Goal: Check status: Check status

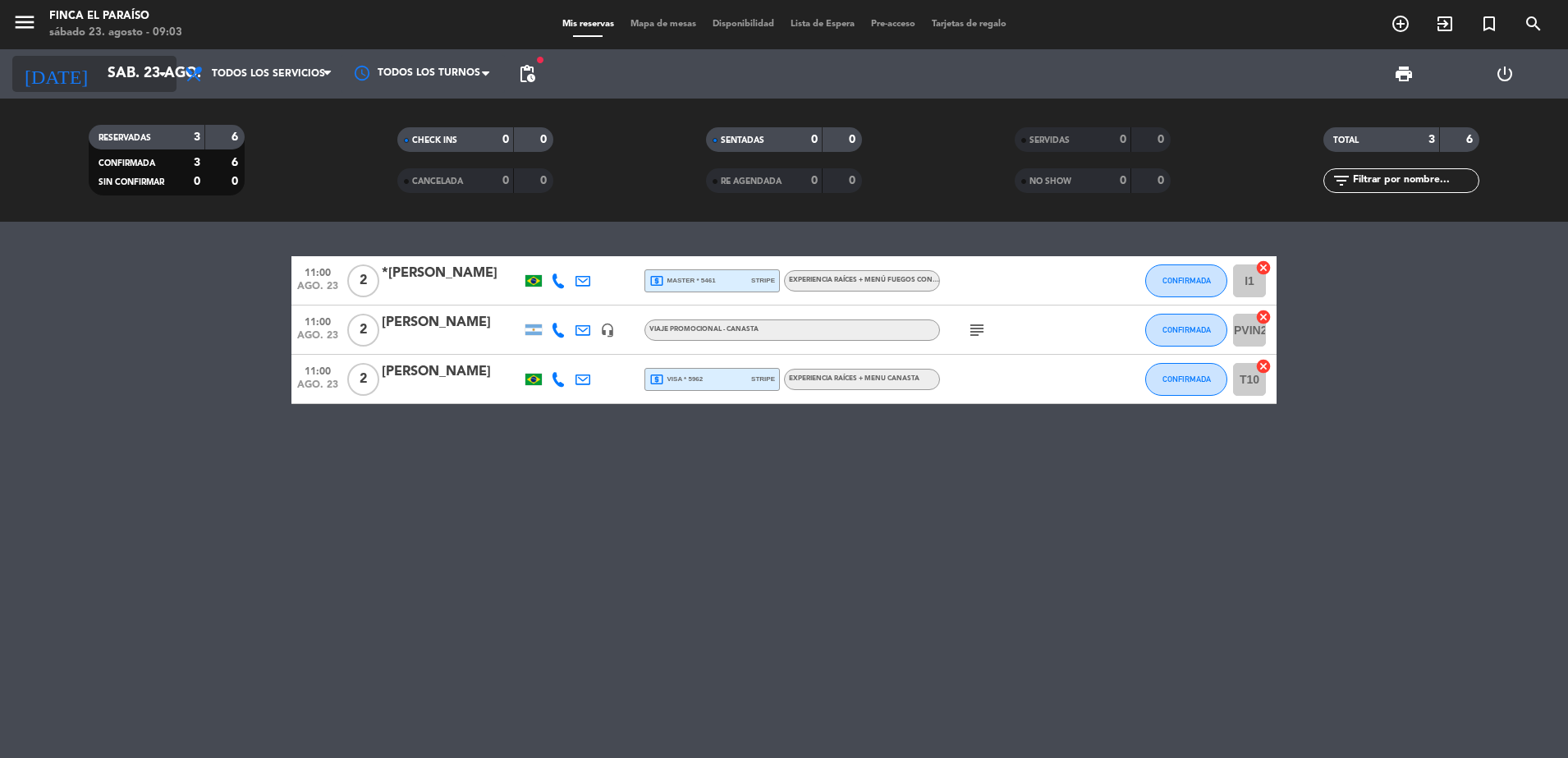
click at [126, 77] on input "sáb. 23 ago." at bounding box center [194, 74] width 191 height 33
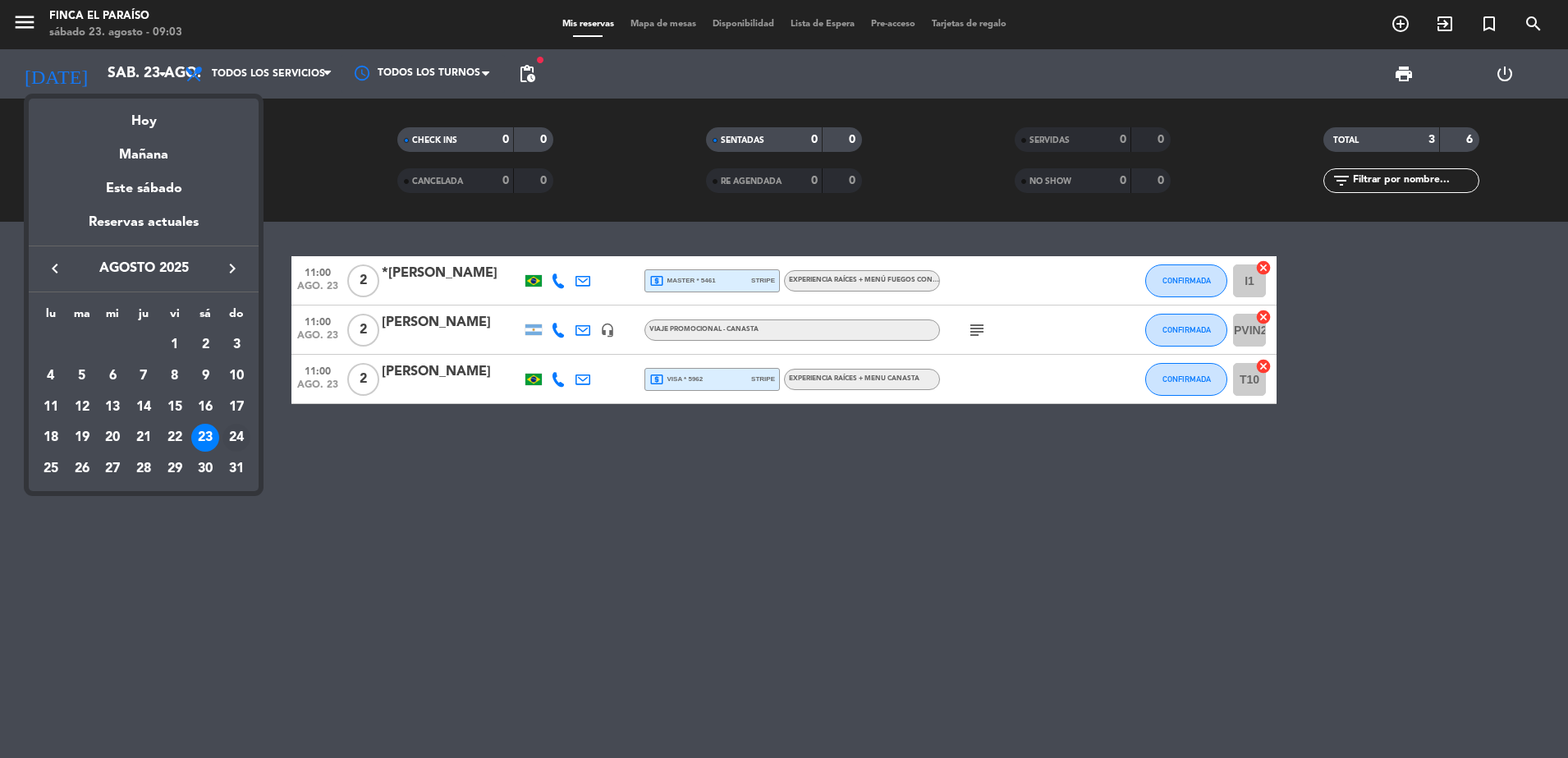
click at [231, 438] on div "24" at bounding box center [236, 437] width 28 height 28
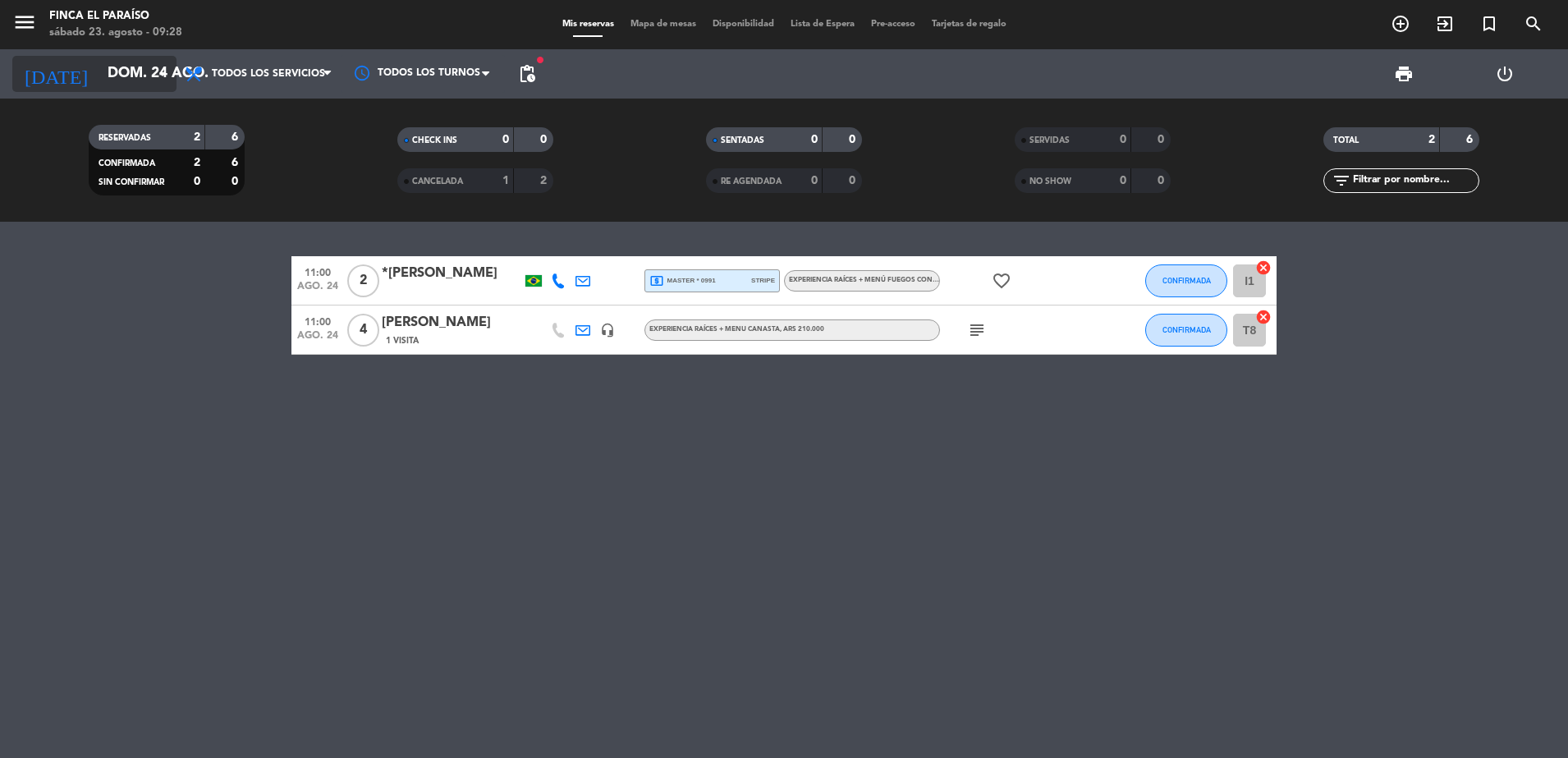
click at [167, 75] on icon "arrow_drop_down" at bounding box center [162, 74] width 20 height 20
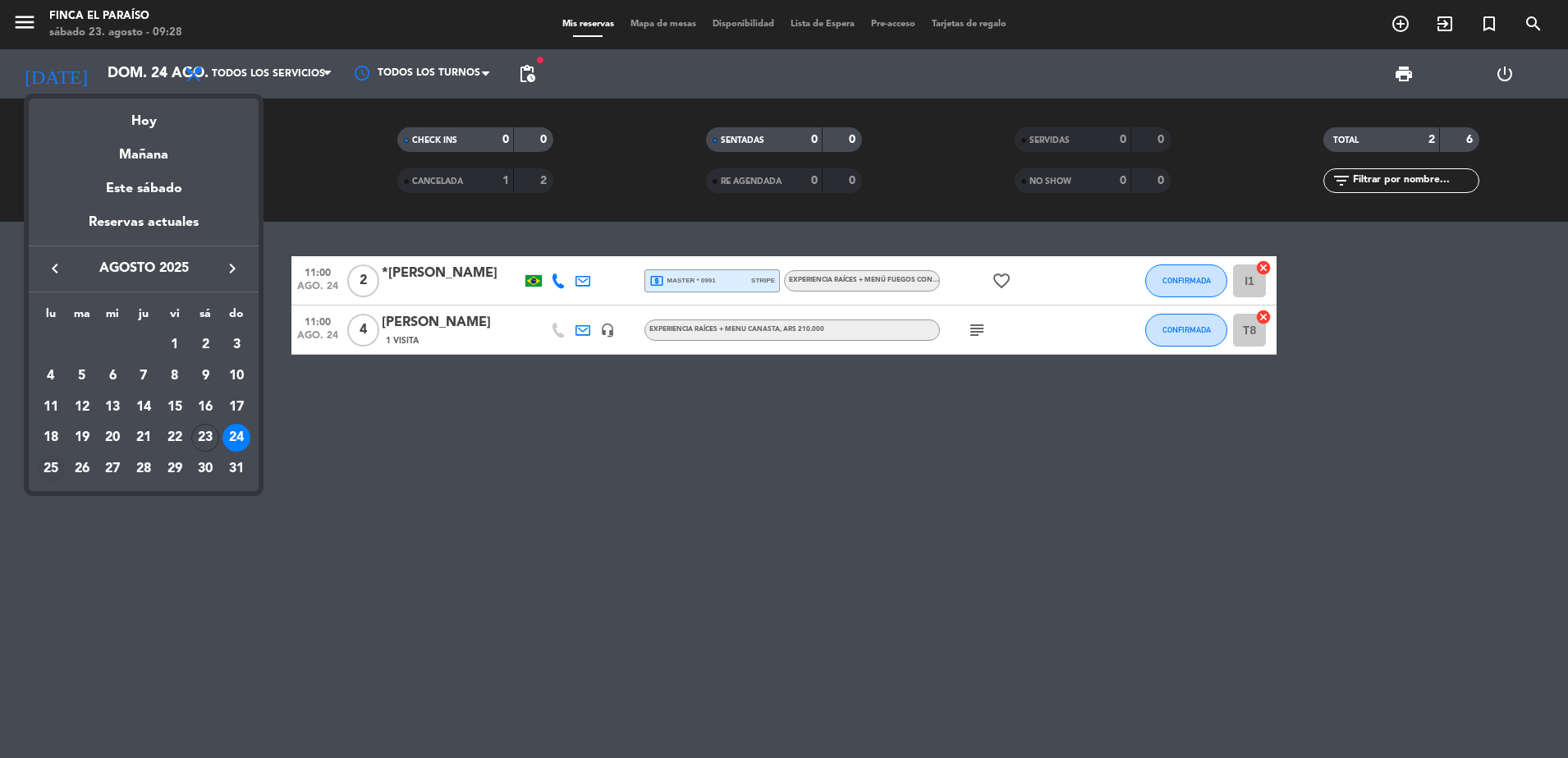
click at [50, 466] on div "25" at bounding box center [51, 469] width 28 height 28
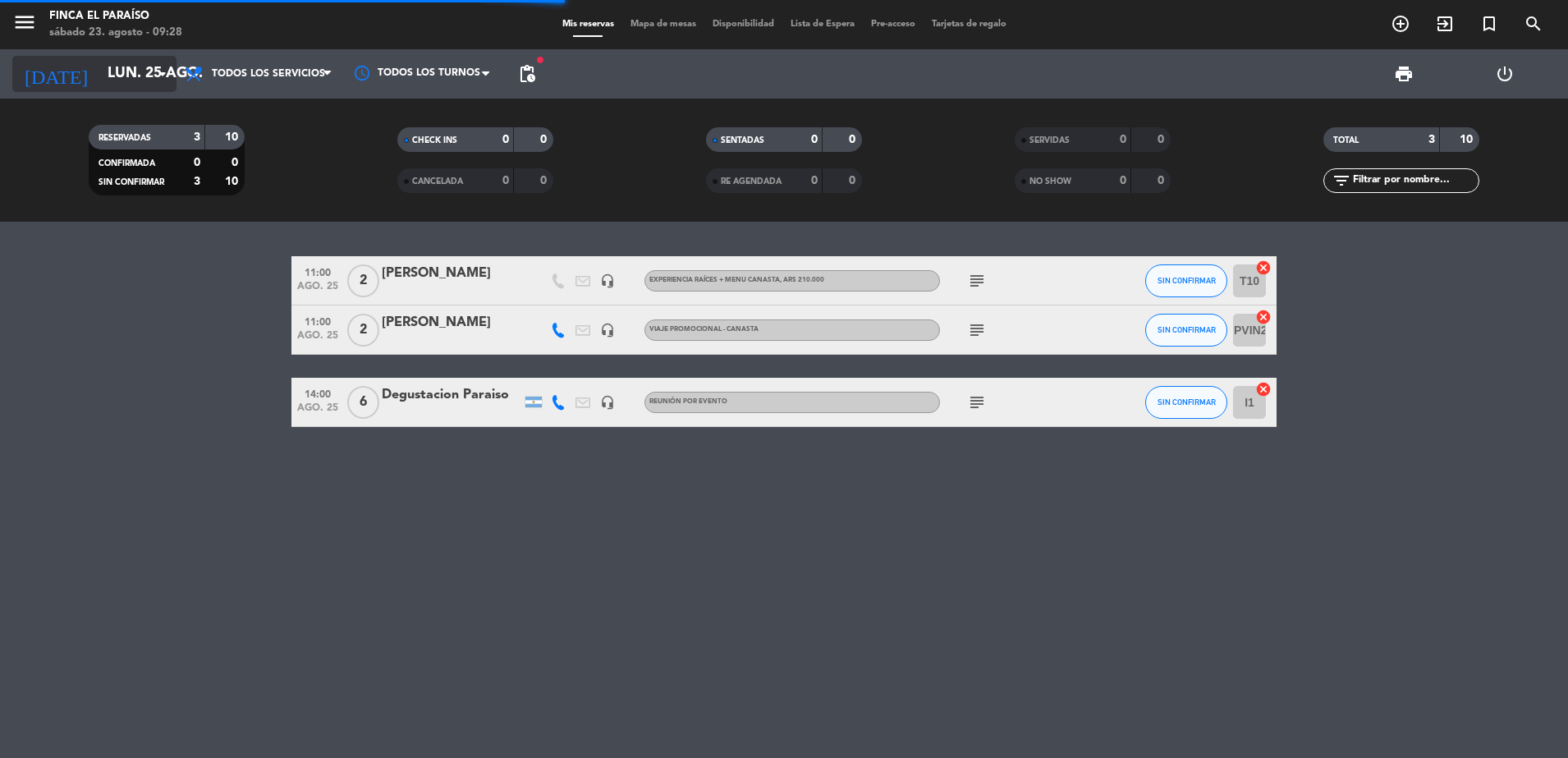
click at [131, 72] on input "lun. 25 ago." at bounding box center [194, 74] width 191 height 33
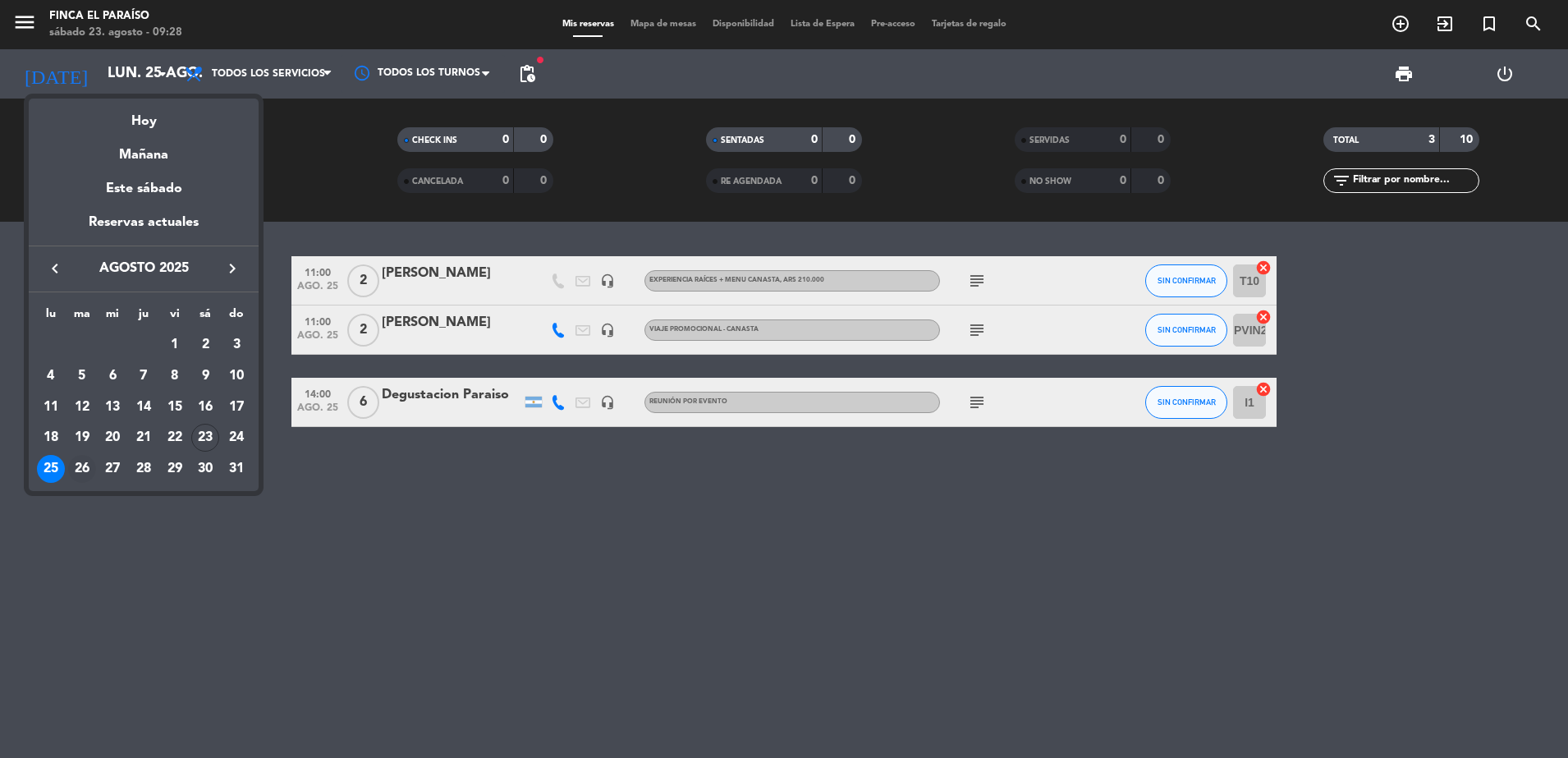
click at [88, 474] on div "26" at bounding box center [82, 469] width 28 height 28
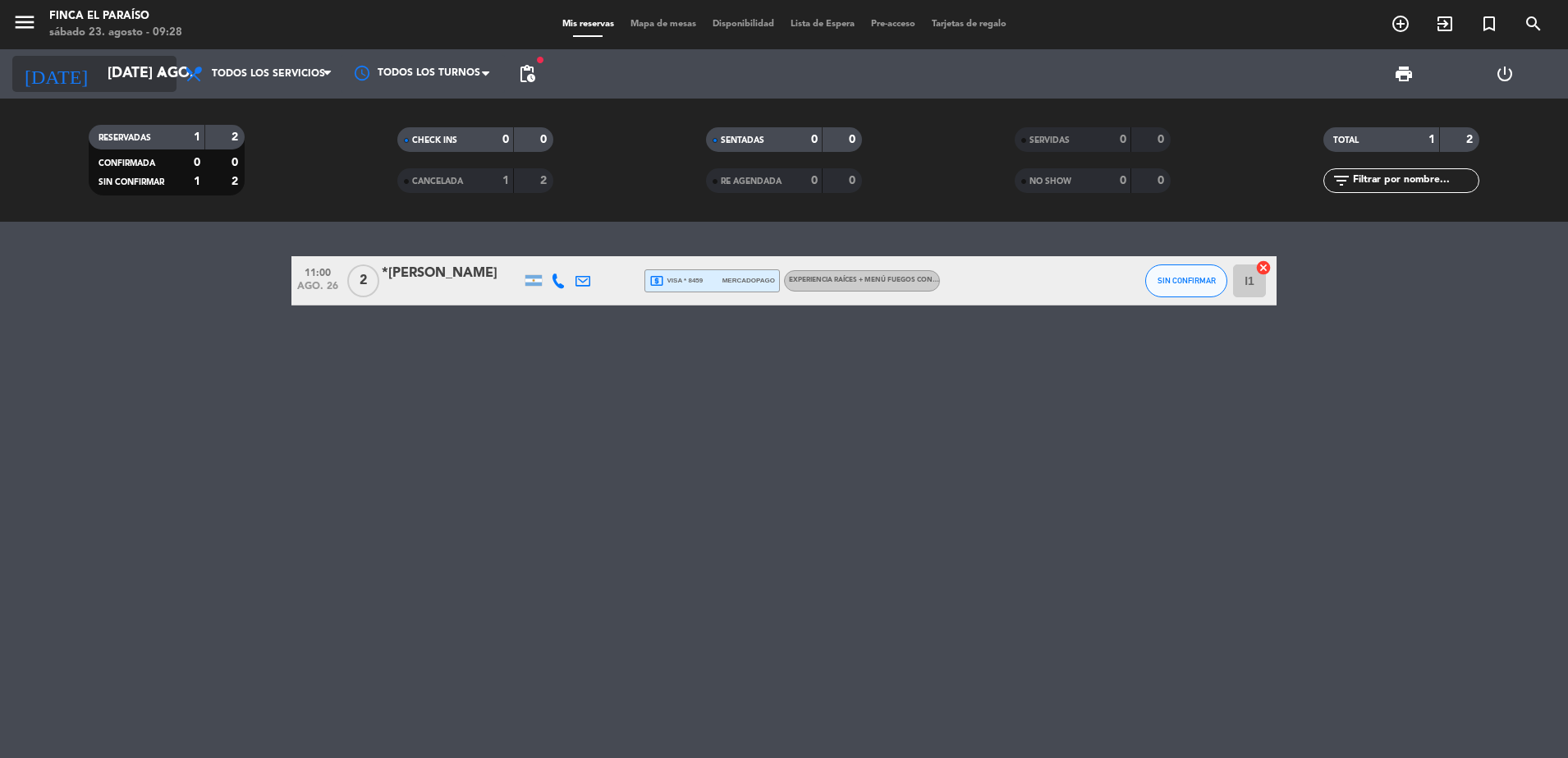
click at [102, 79] on input "[DATE] ago." at bounding box center [194, 74] width 191 height 33
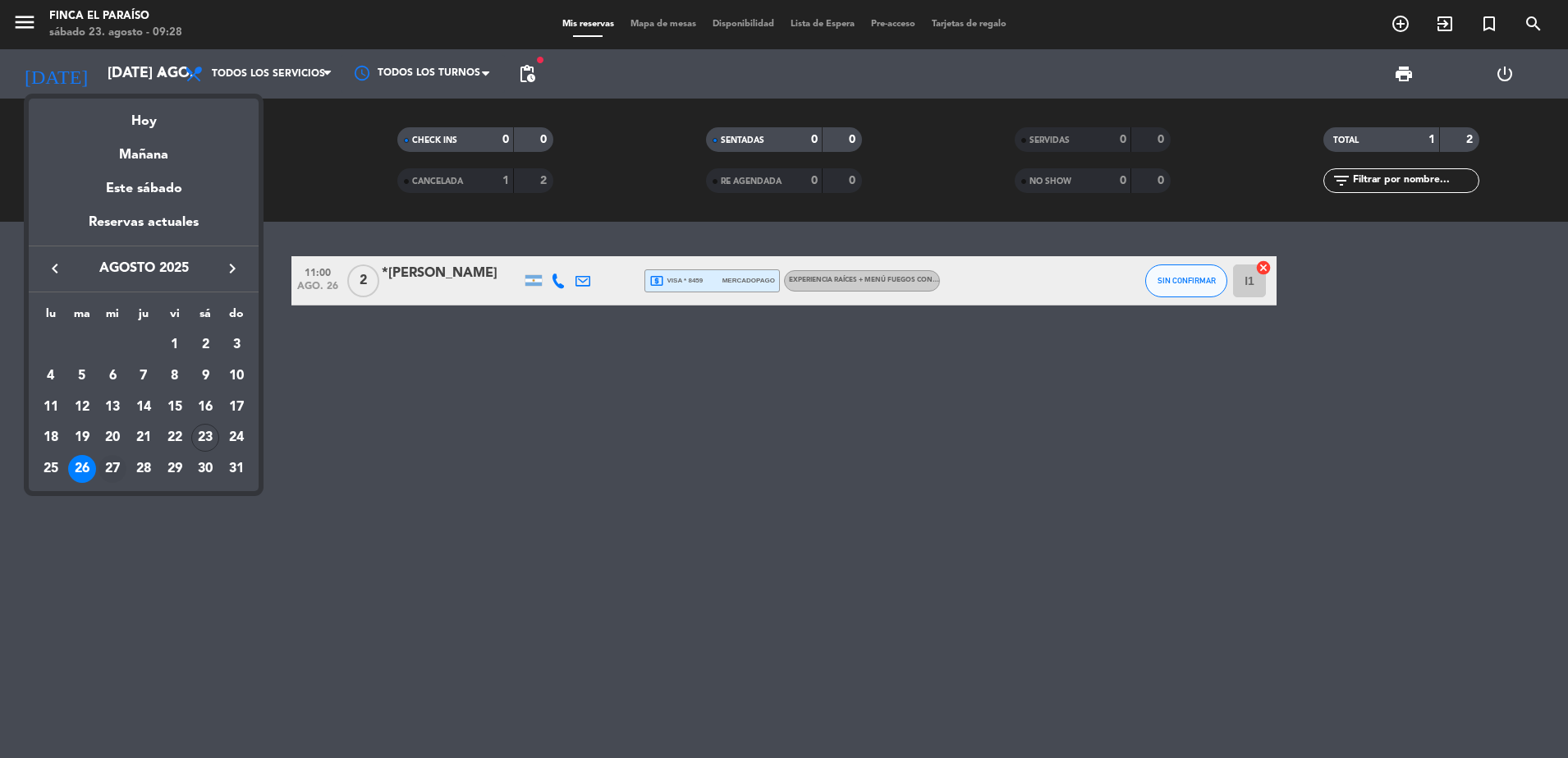
click at [109, 473] on div "27" at bounding box center [112, 469] width 28 height 28
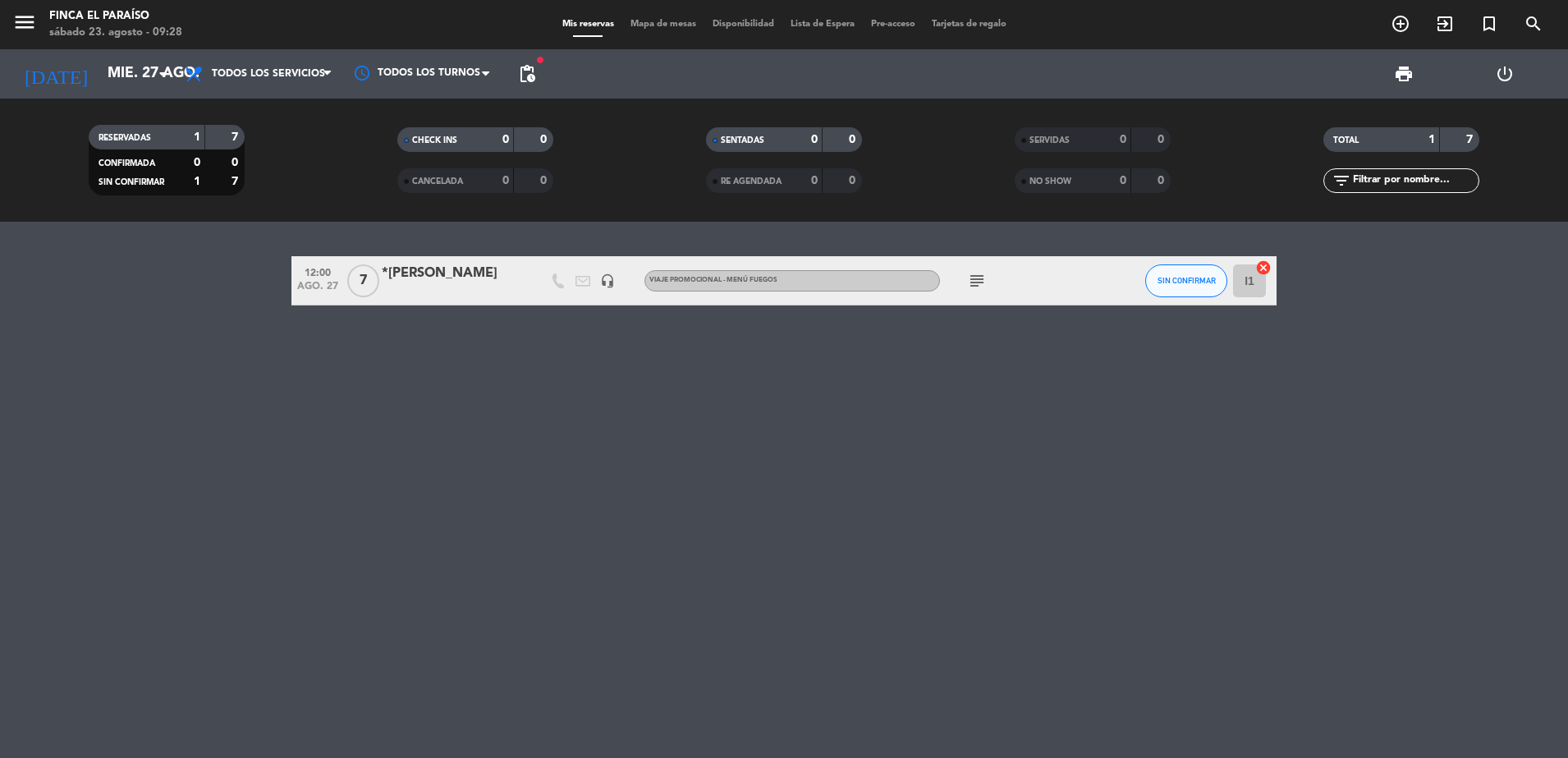
click at [453, 266] on div "*[PERSON_NAME]" at bounding box center [451, 273] width 139 height 21
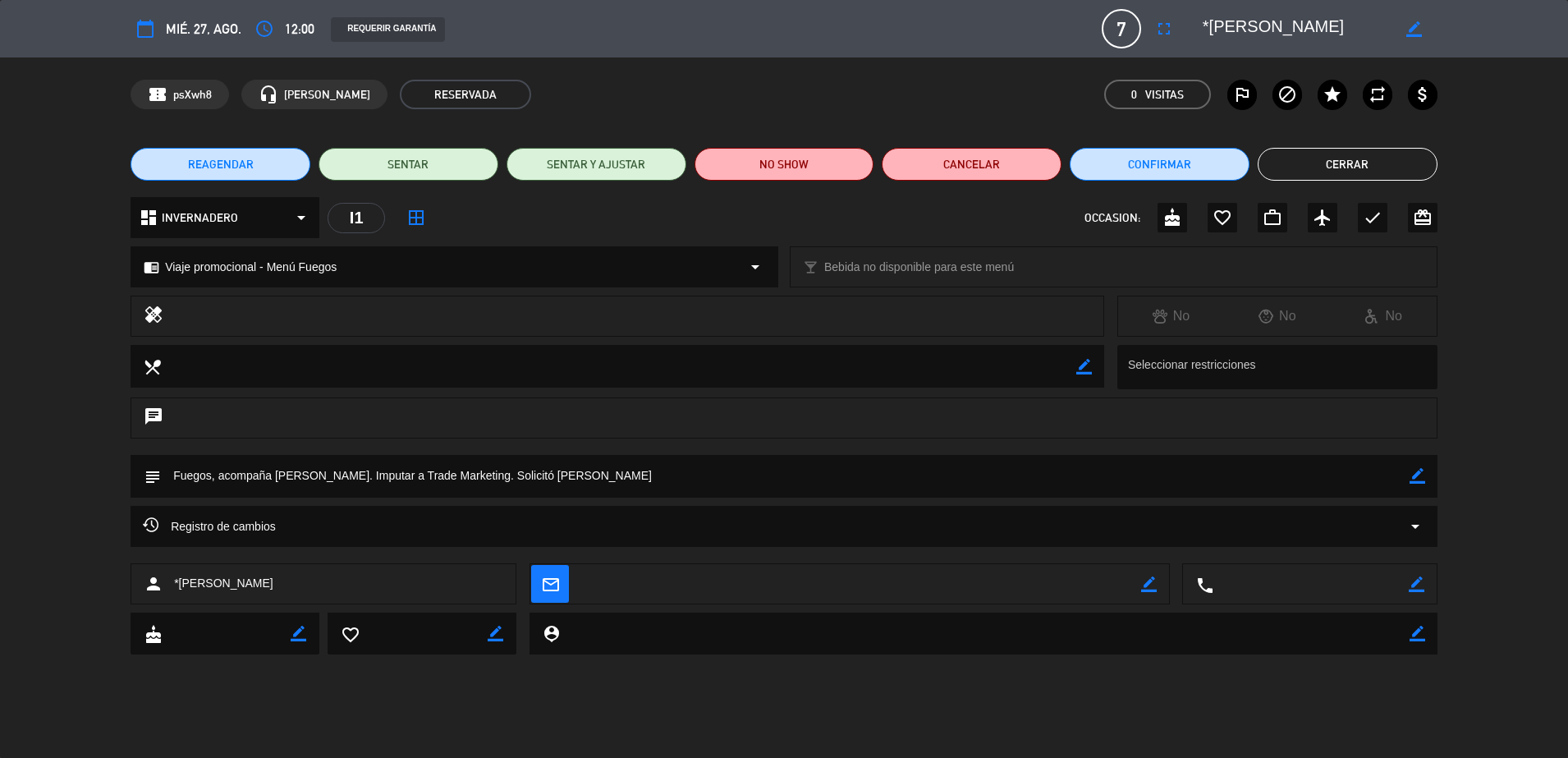
click at [1328, 170] on button "Cerrar" at bounding box center [1348, 164] width 180 height 33
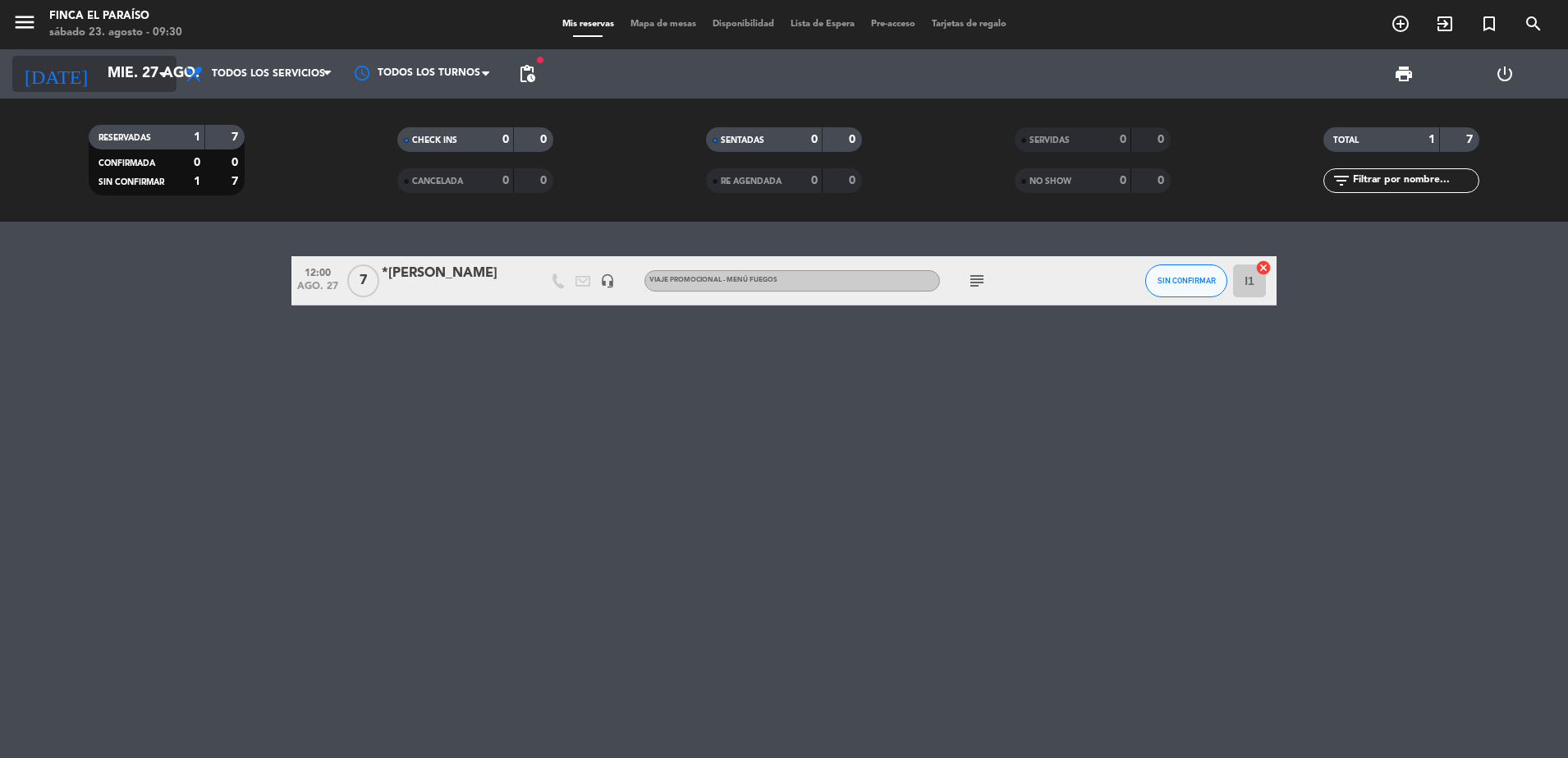
click at [143, 88] on input "mié. 27 ago." at bounding box center [194, 74] width 191 height 33
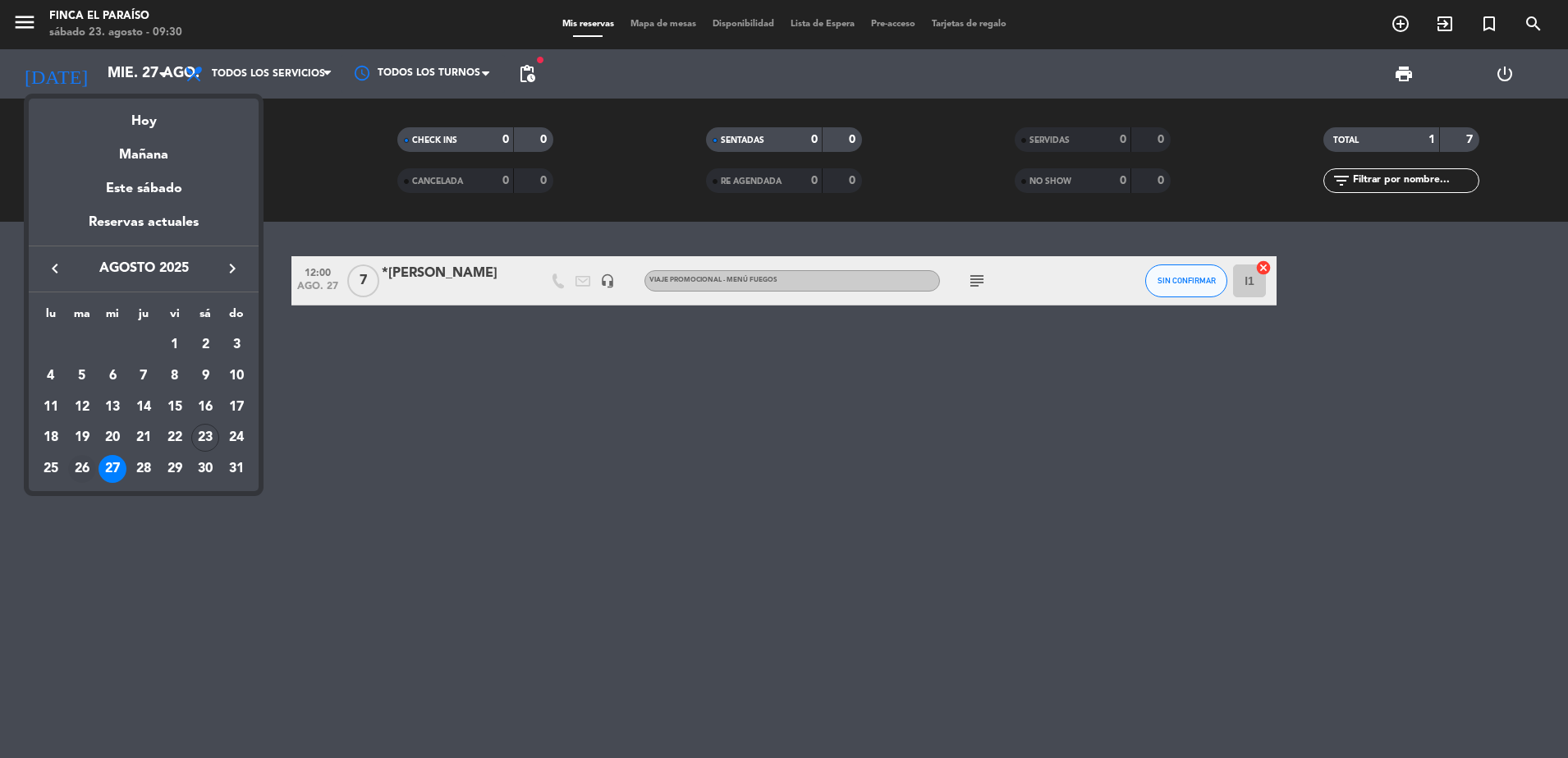
click at [83, 481] on div "26" at bounding box center [82, 469] width 28 height 28
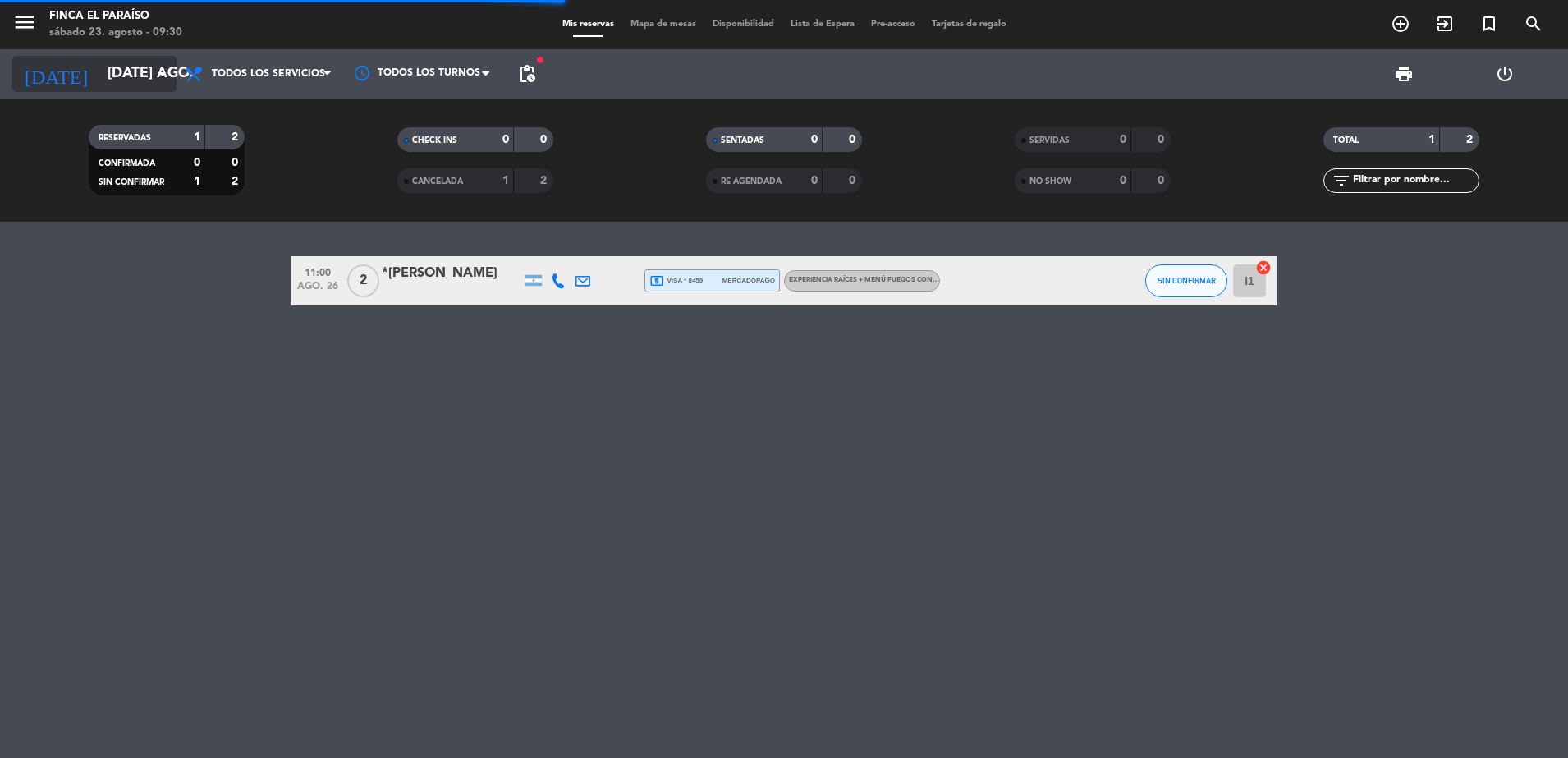
click at [130, 82] on input "[DATE] ago." at bounding box center [194, 74] width 191 height 33
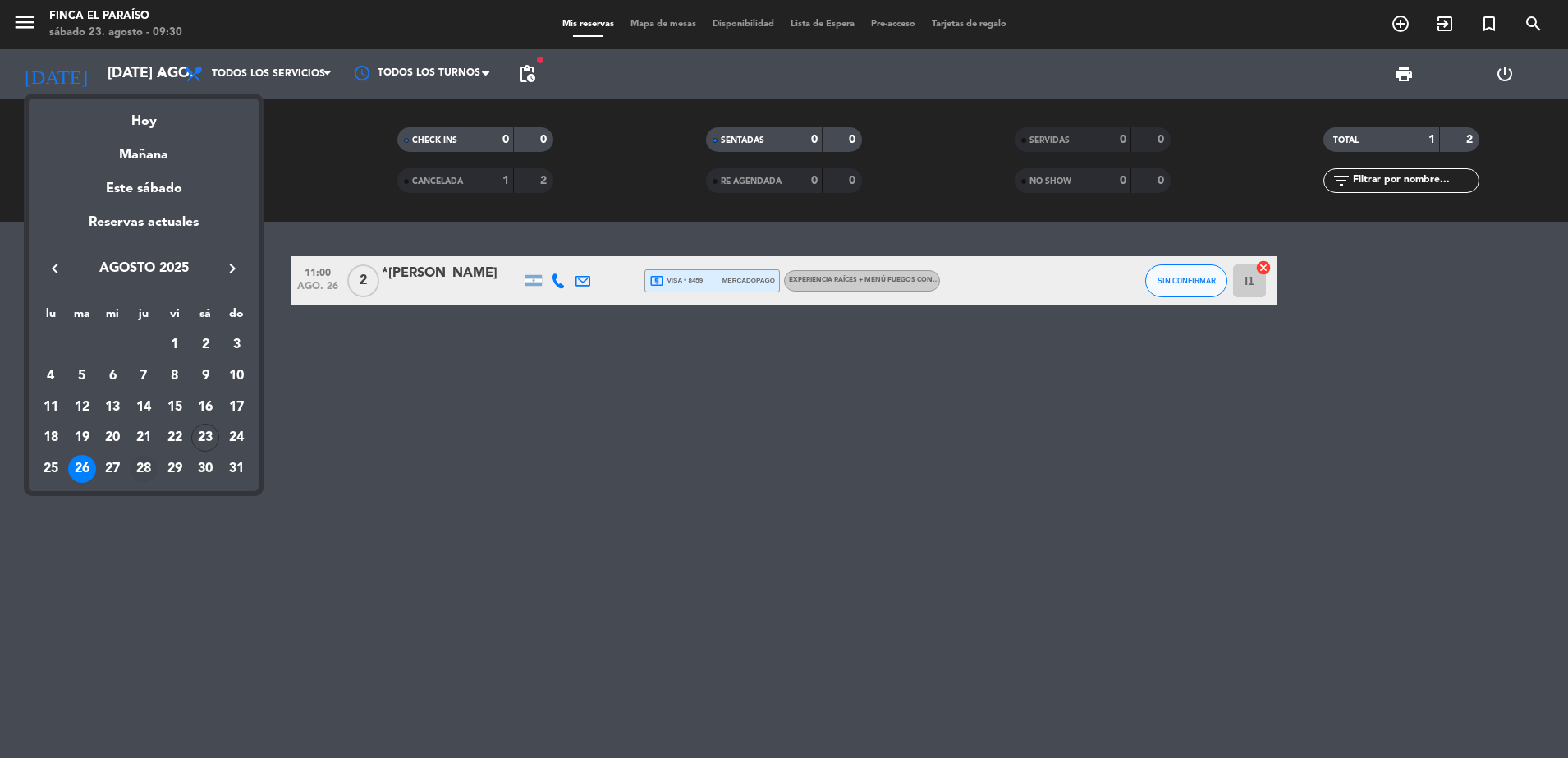
click at [145, 459] on div "28" at bounding box center [143, 469] width 28 height 28
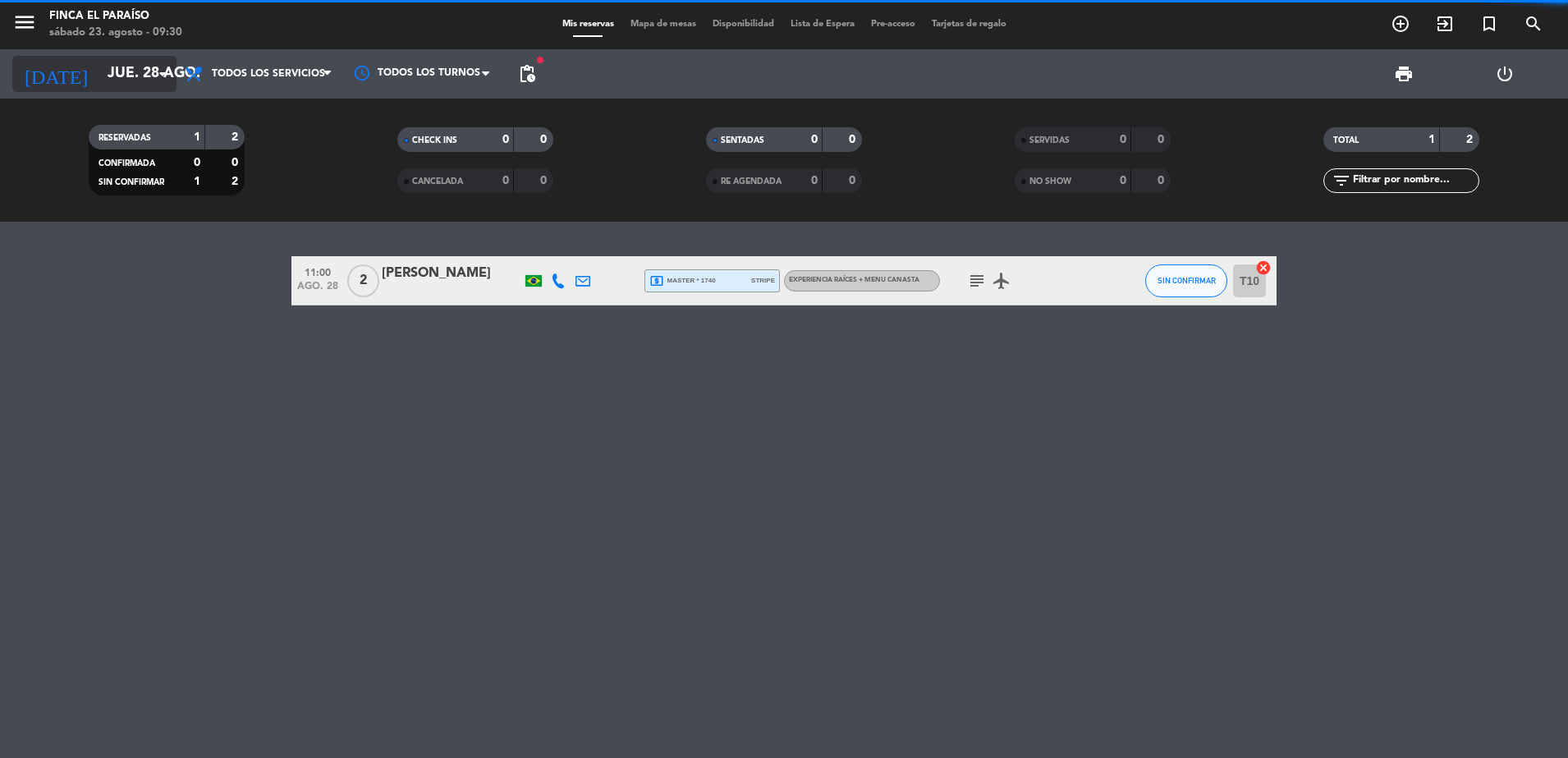
click at [119, 90] on input "jue. 28 ago." at bounding box center [194, 74] width 191 height 33
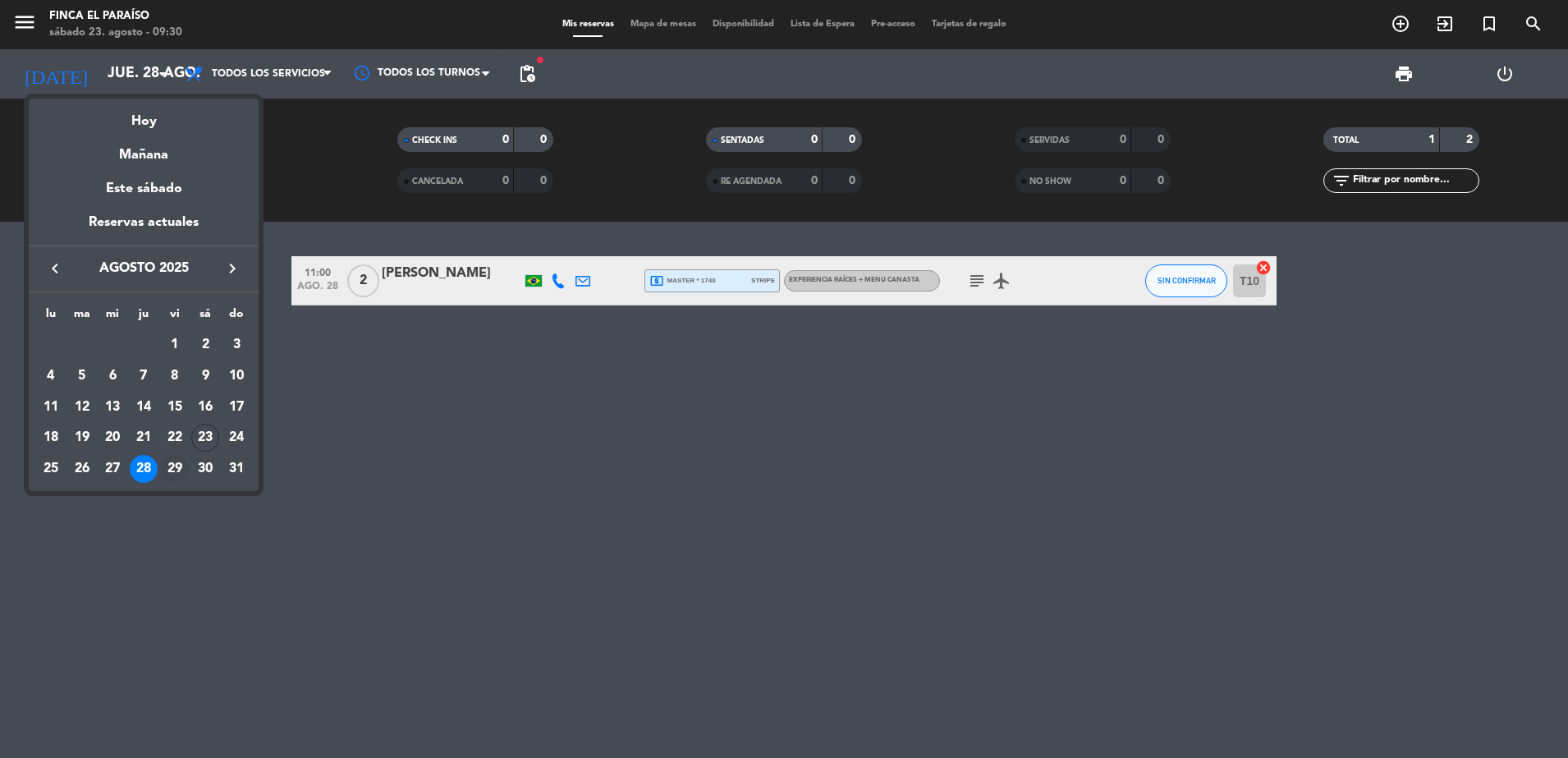
click at [172, 462] on div "29" at bounding box center [174, 469] width 28 height 28
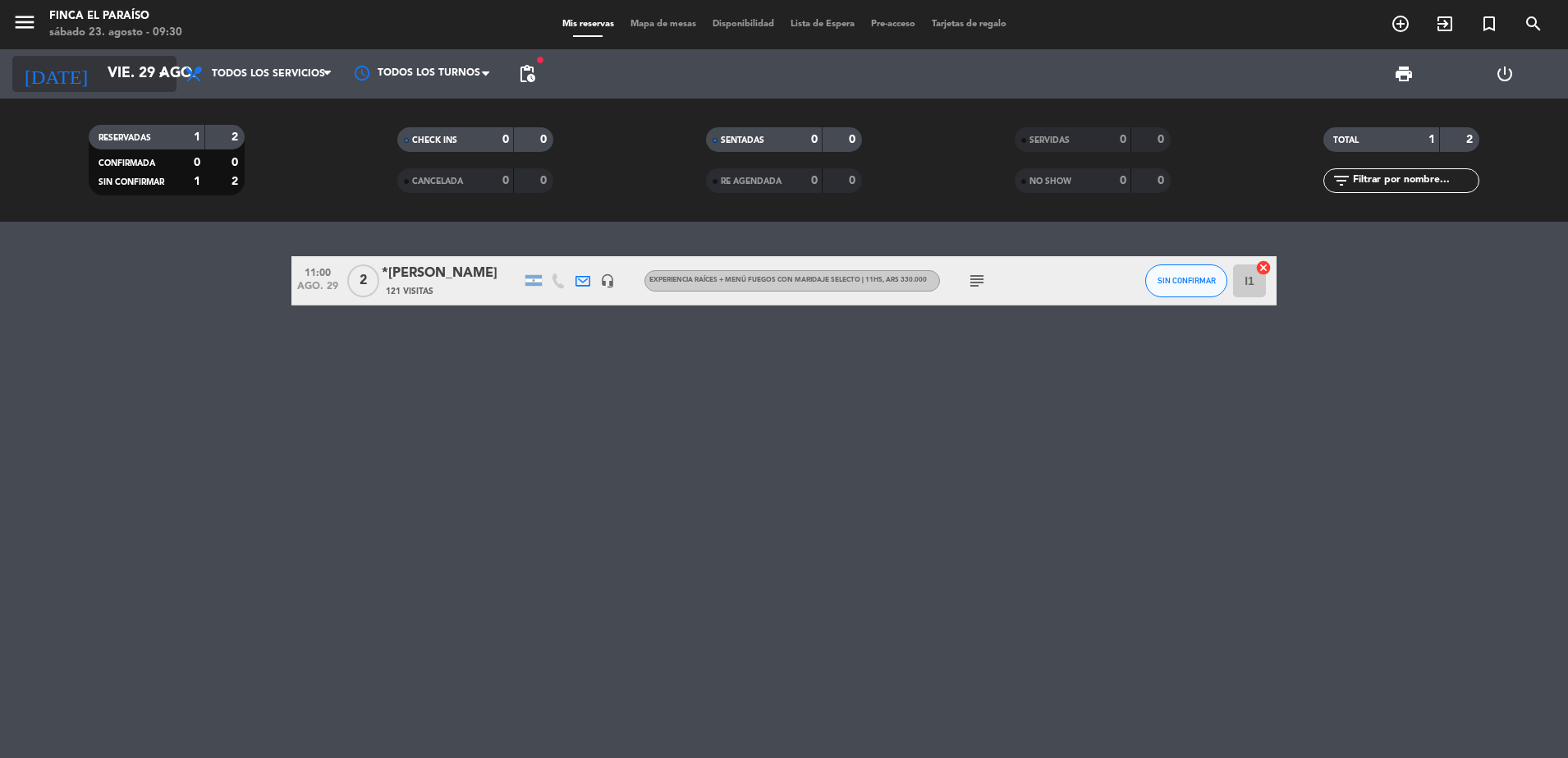
click at [144, 80] on input "vie. 29 ago." at bounding box center [194, 74] width 191 height 33
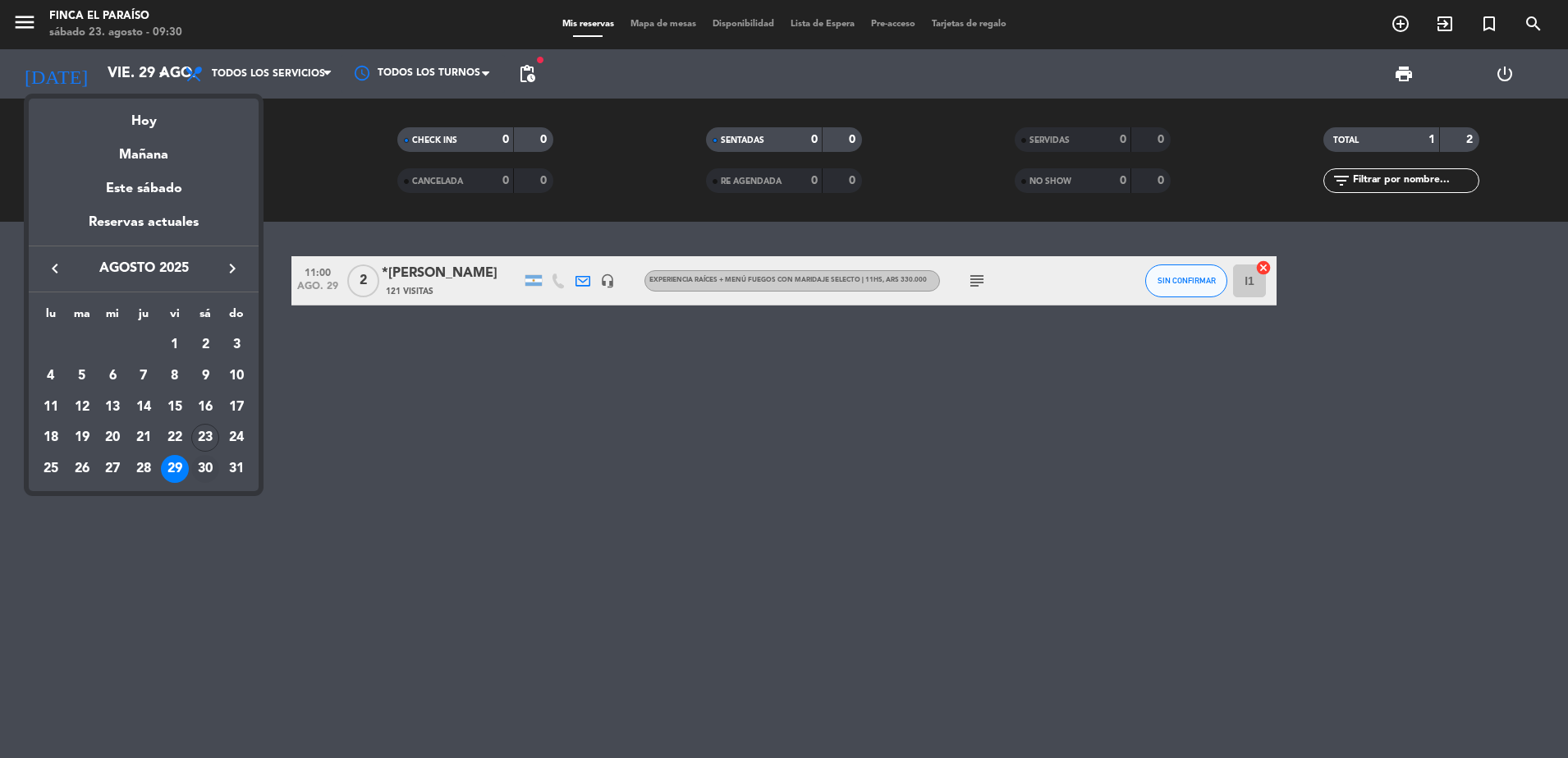
click at [201, 470] on div "30" at bounding box center [205, 469] width 28 height 28
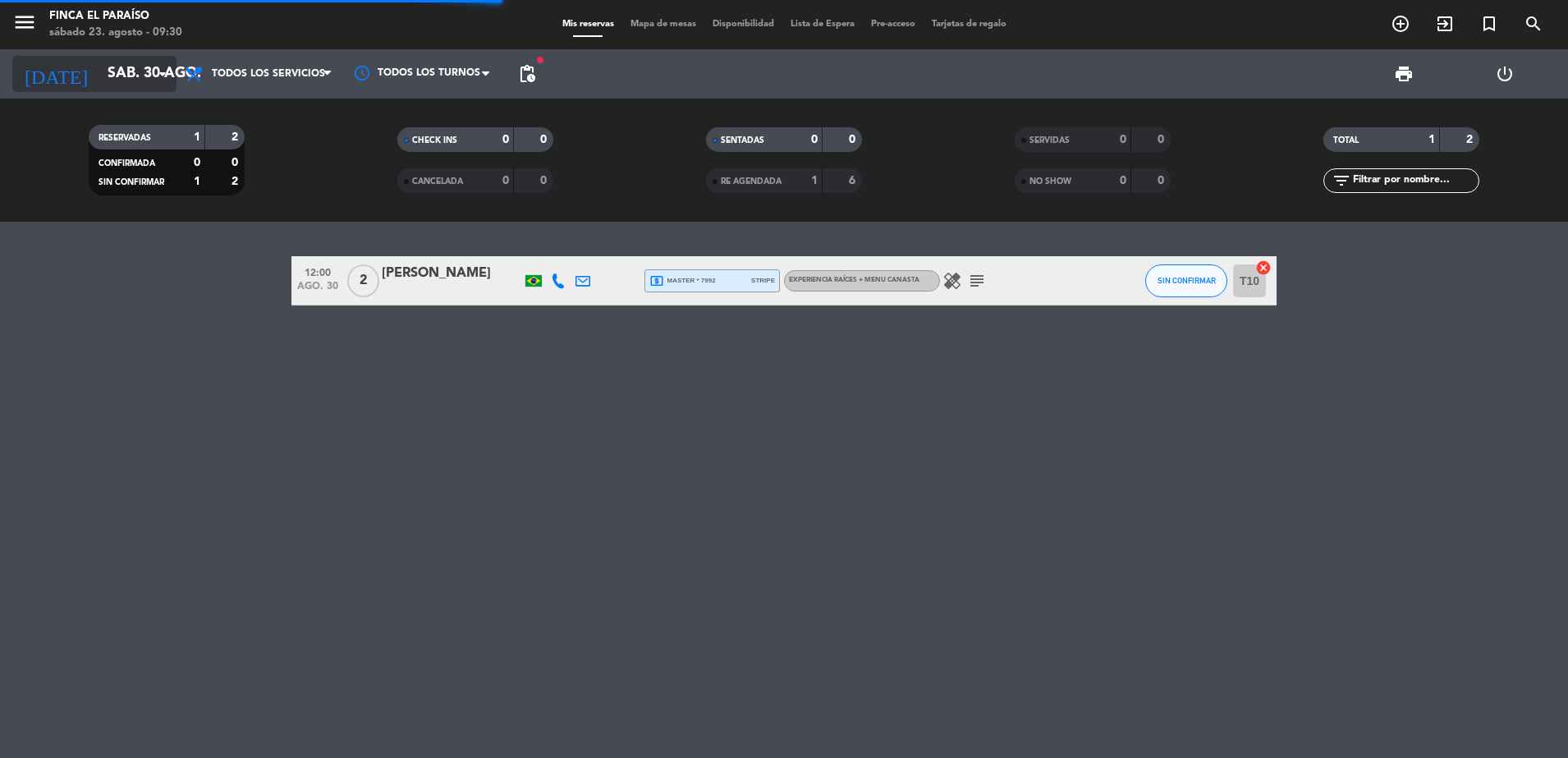
click at [136, 78] on input "sáb. 30 ago." at bounding box center [194, 74] width 191 height 33
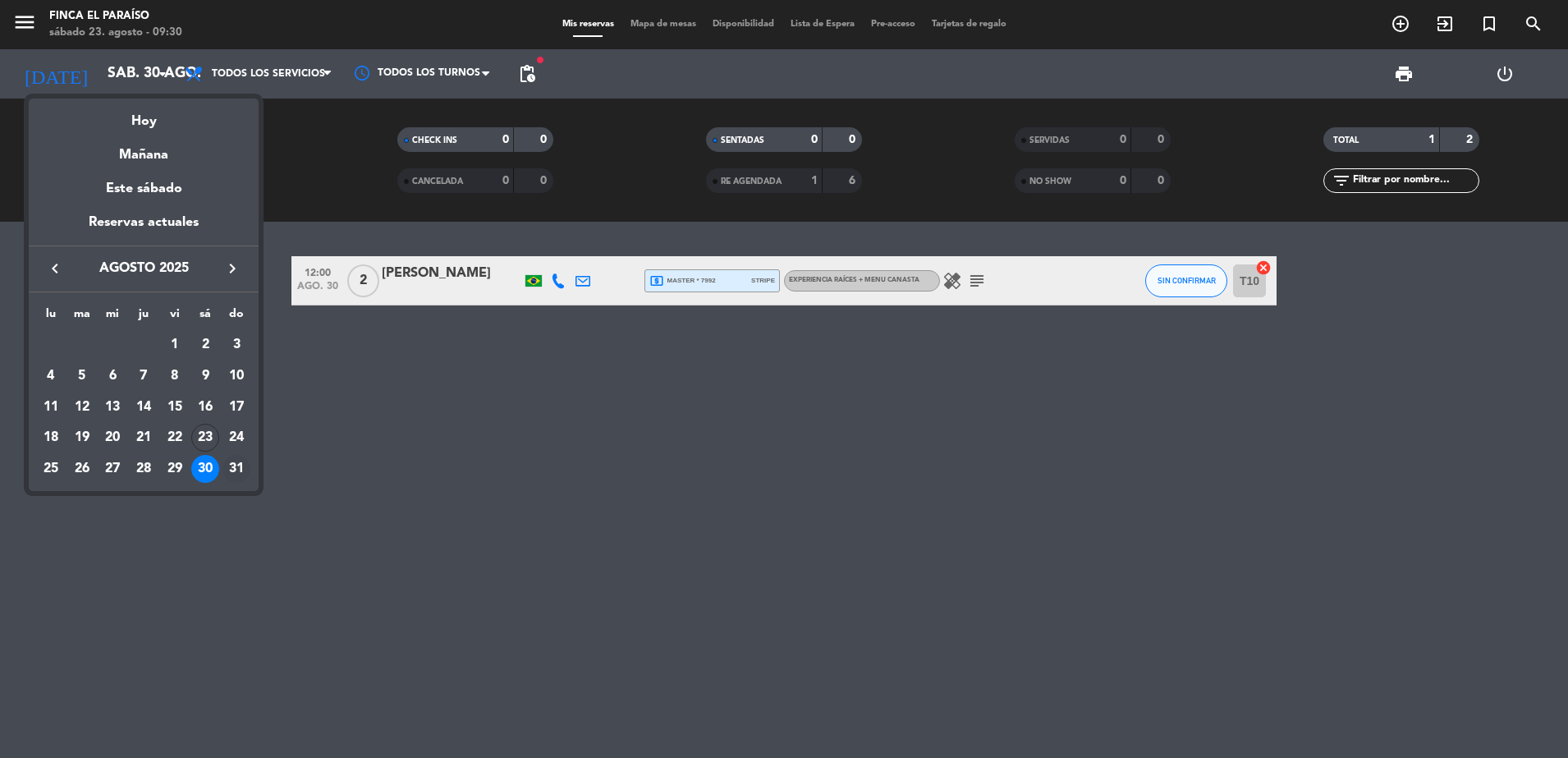
click at [227, 470] on div "31" at bounding box center [236, 469] width 28 height 28
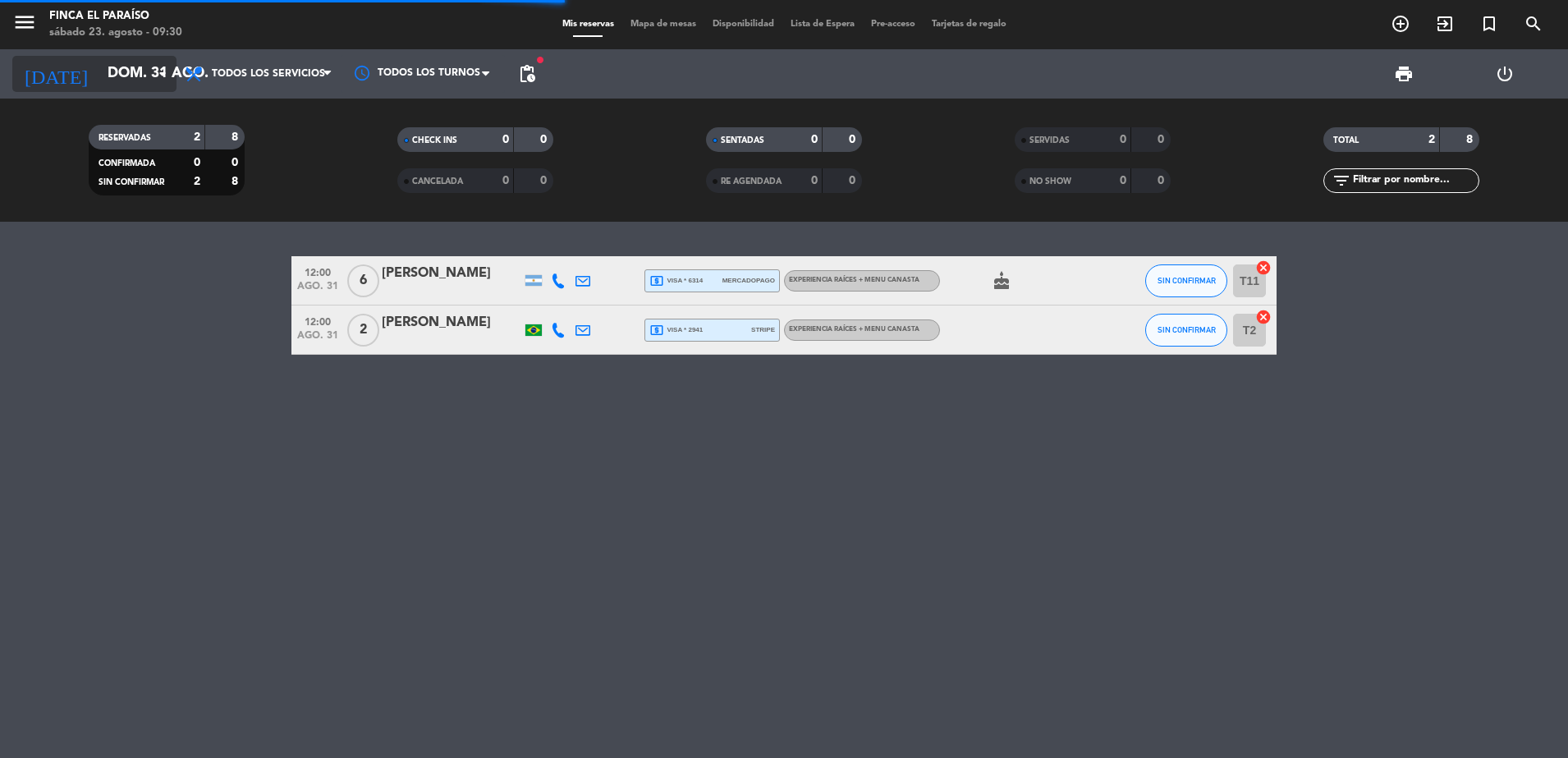
click at [138, 76] on input "dom. 31 ago." at bounding box center [194, 74] width 191 height 33
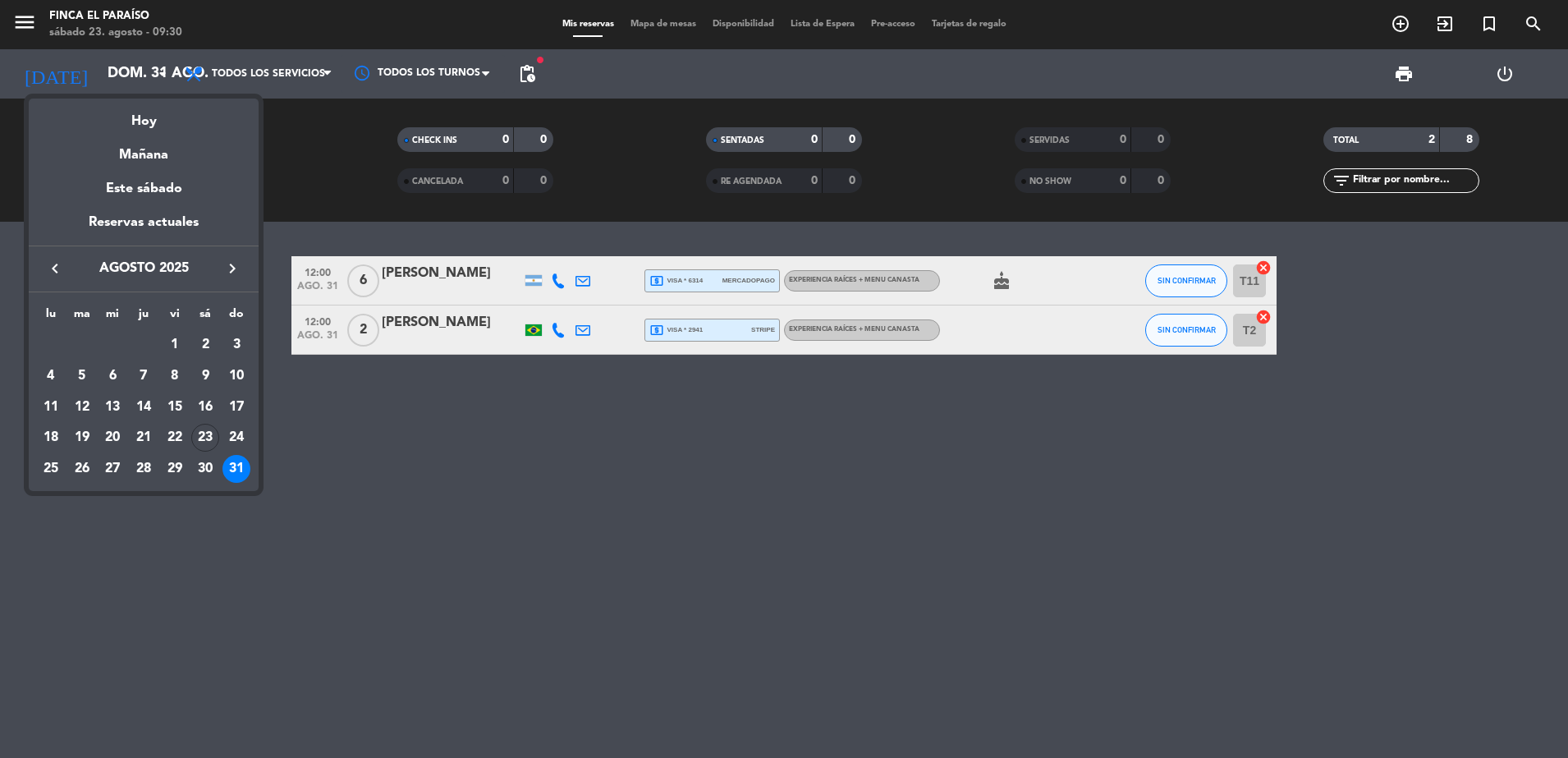
click at [231, 275] on icon "keyboard_arrow_right" at bounding box center [232, 268] width 20 height 20
click at [58, 378] on div "1" at bounding box center [51, 375] width 28 height 28
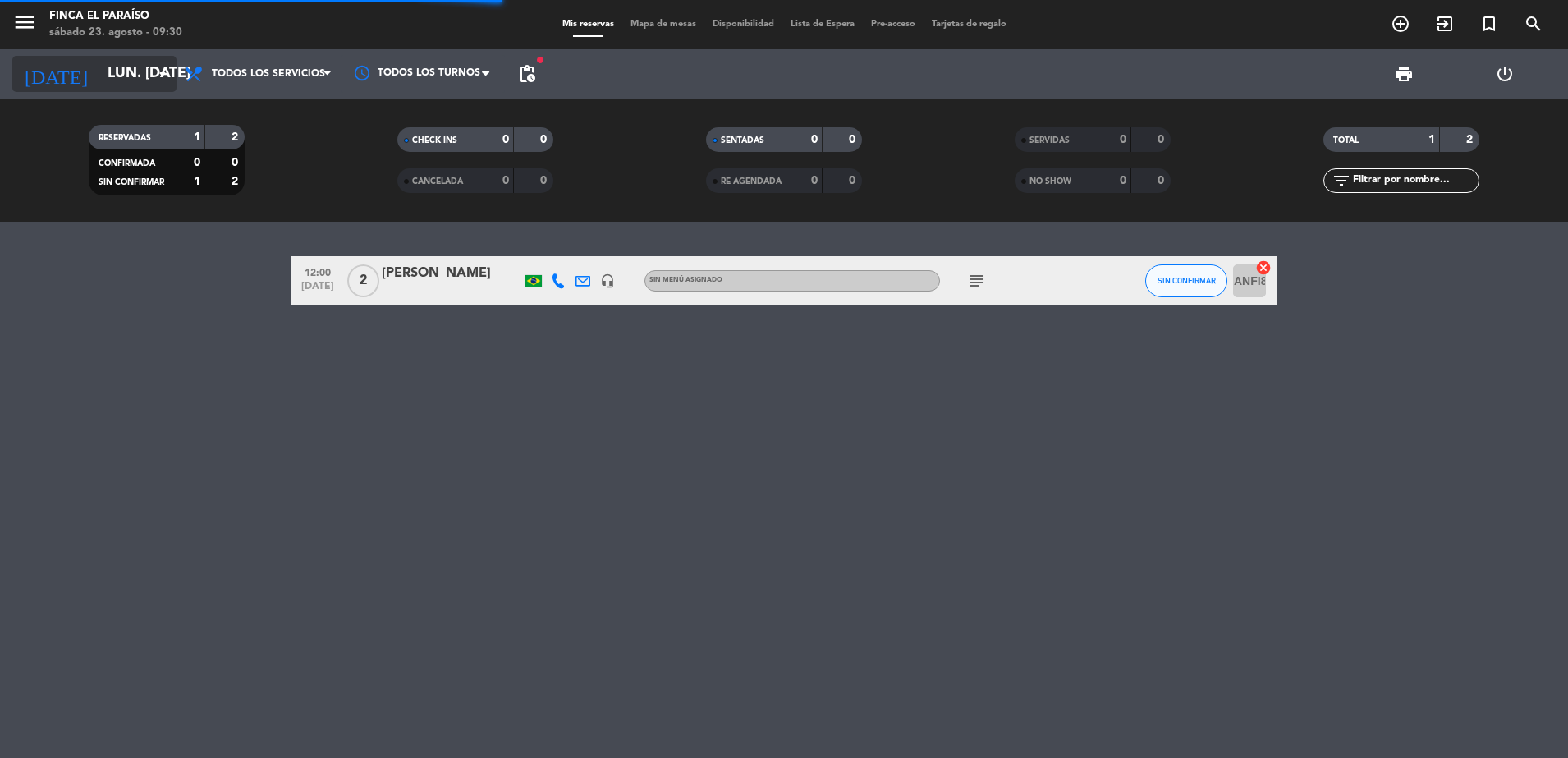
click at [134, 83] on input "lun. [DATE]" at bounding box center [194, 74] width 191 height 33
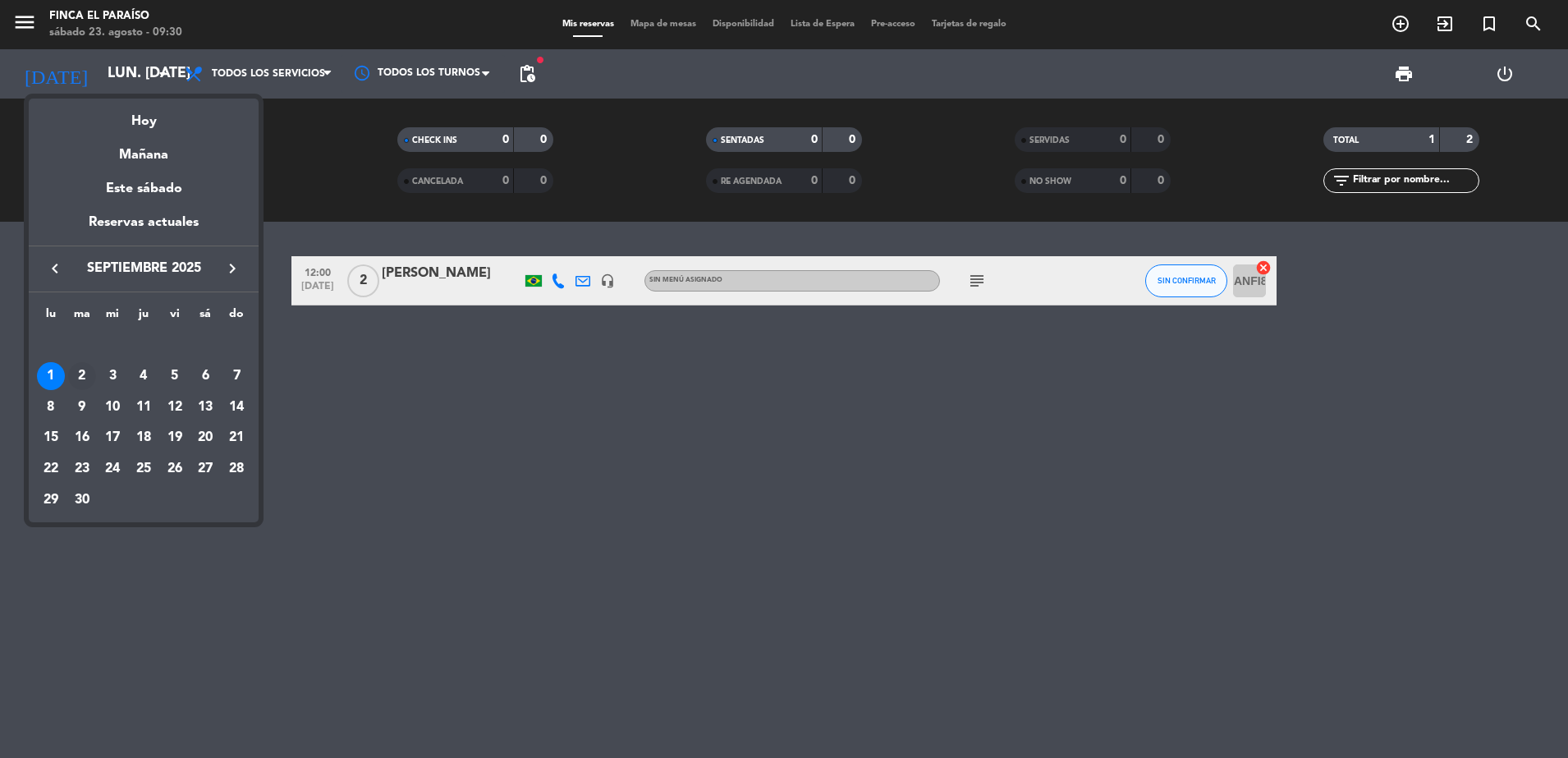
click at [76, 374] on div "2" at bounding box center [82, 375] width 28 height 28
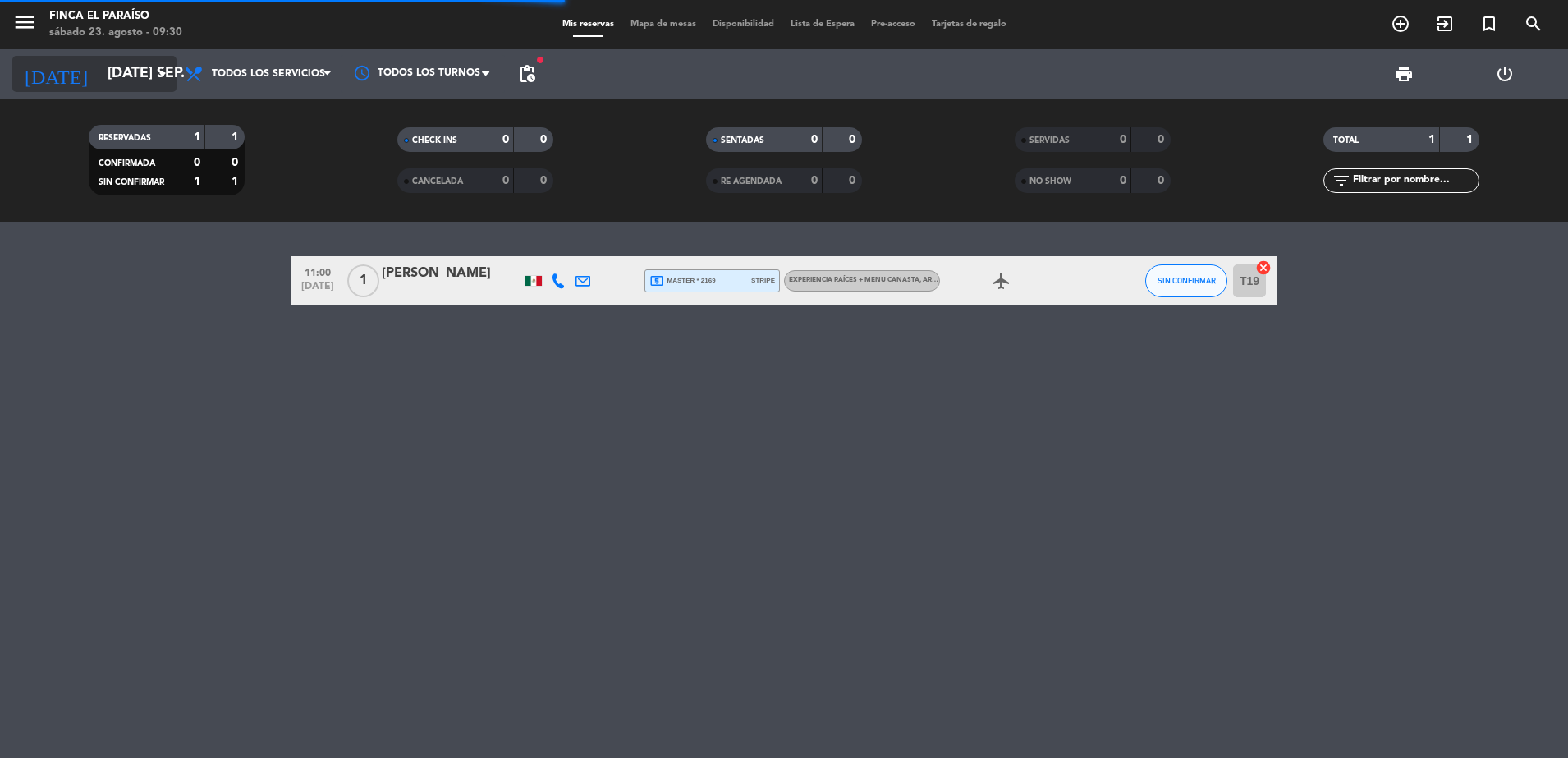
click at [130, 79] on input "[DATE] sep." at bounding box center [194, 74] width 191 height 33
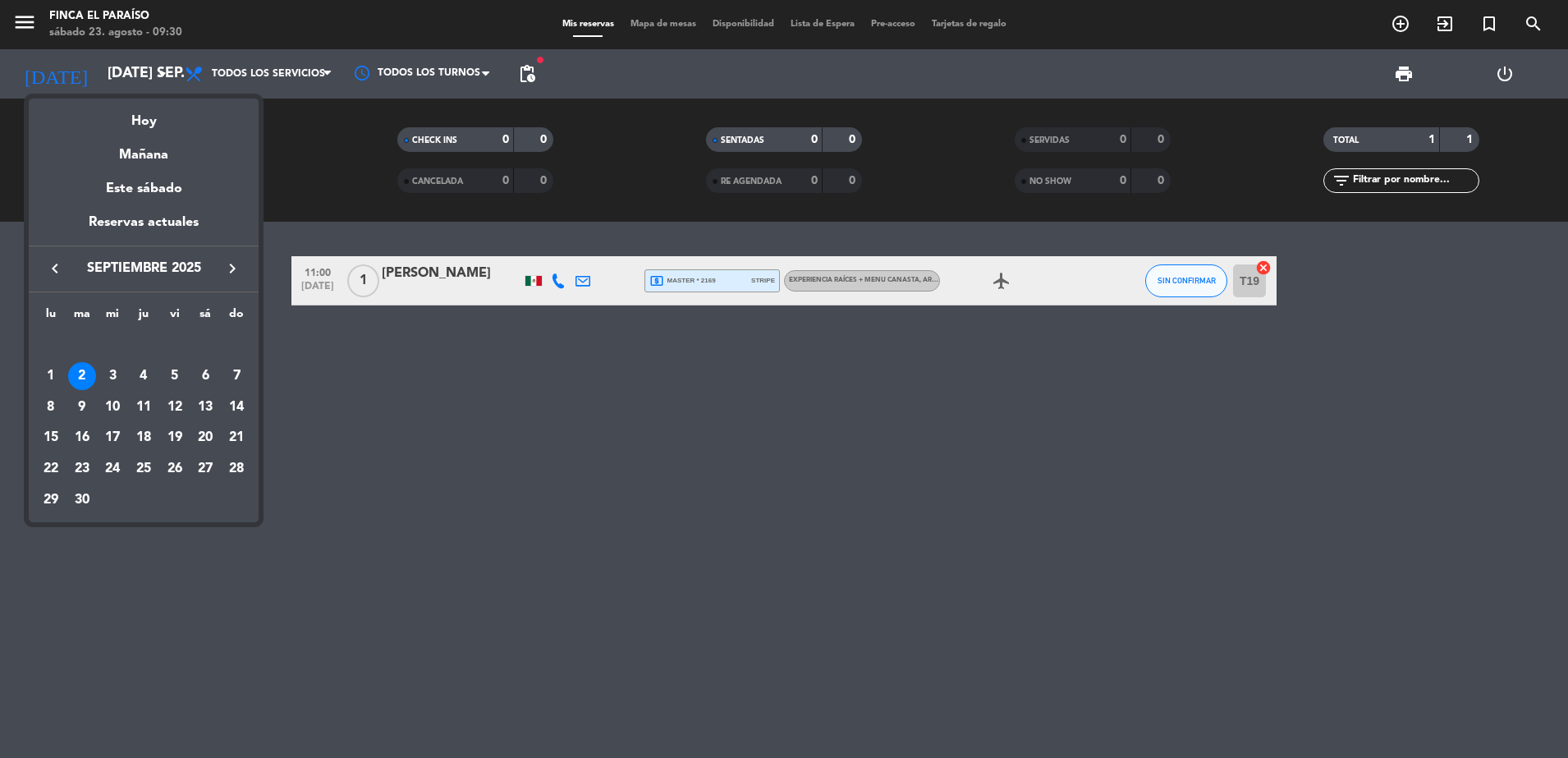
click at [72, 272] on span "septiembre 2025" at bounding box center [144, 269] width 148 height 21
click at [52, 273] on icon "keyboard_arrow_left" at bounding box center [55, 268] width 20 height 20
click at [51, 467] on div "25" at bounding box center [51, 469] width 28 height 28
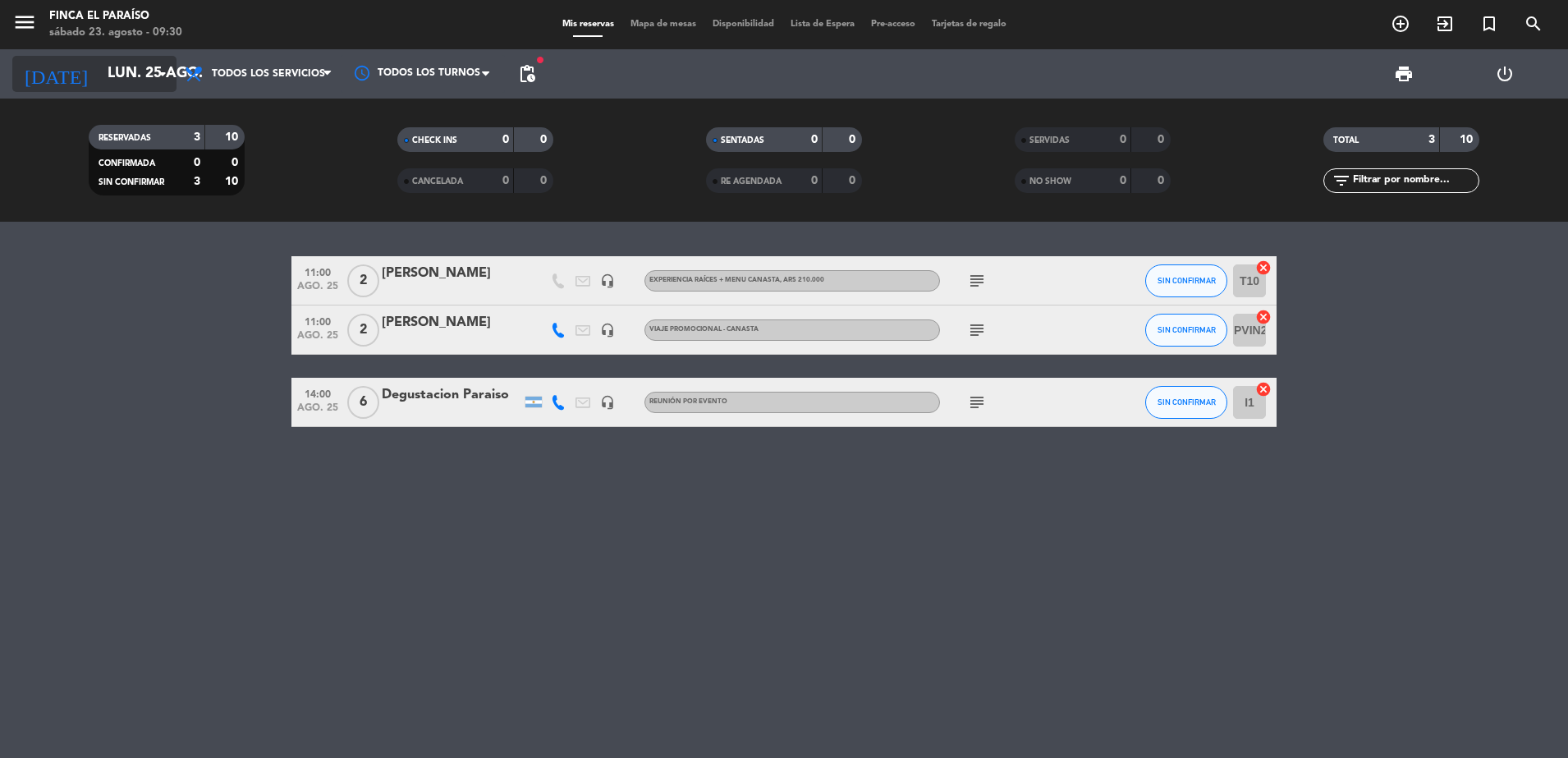
click at [131, 80] on input "lun. 25 ago." at bounding box center [194, 74] width 191 height 33
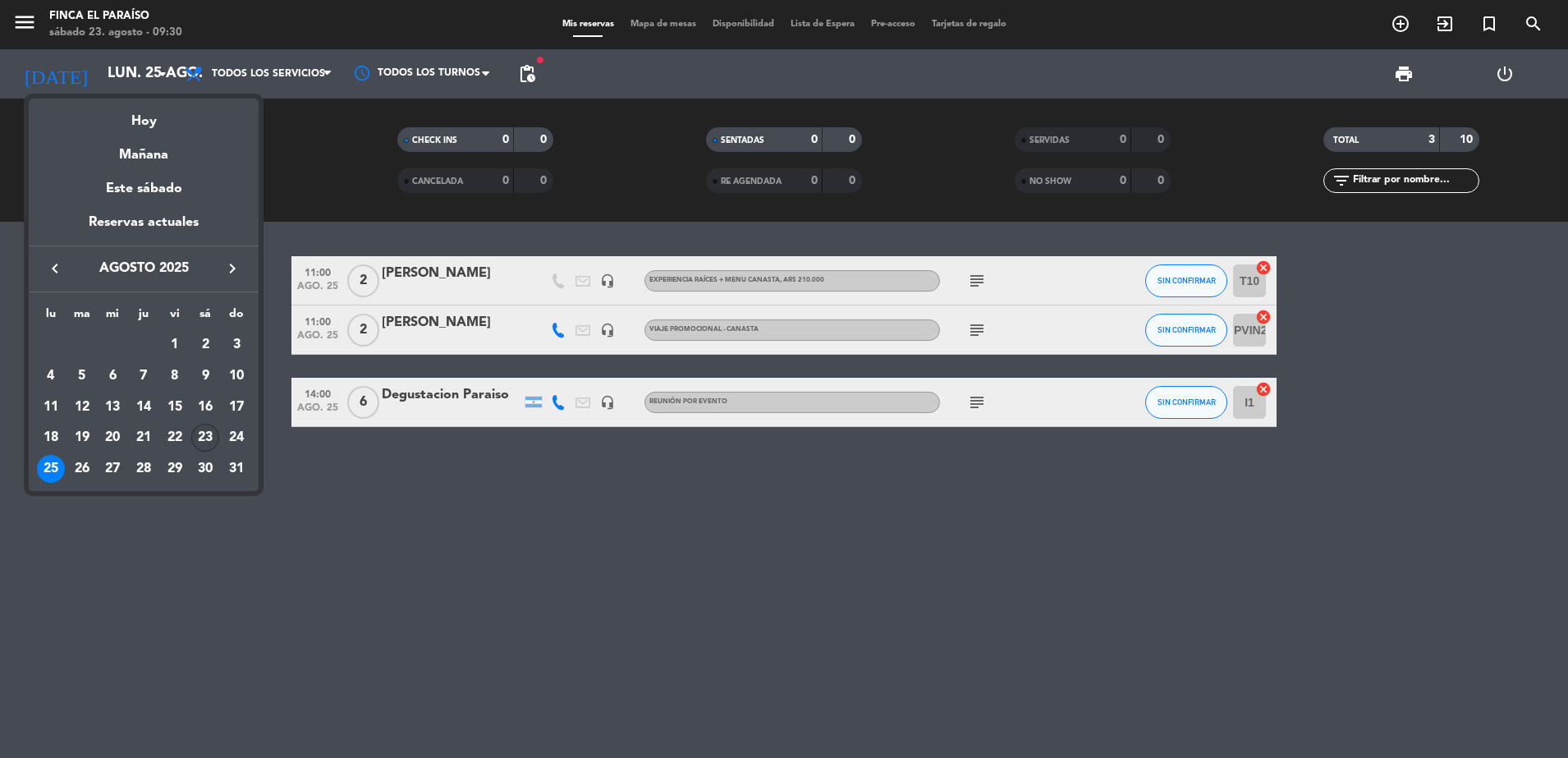
click at [204, 432] on div "23" at bounding box center [205, 437] width 28 height 28
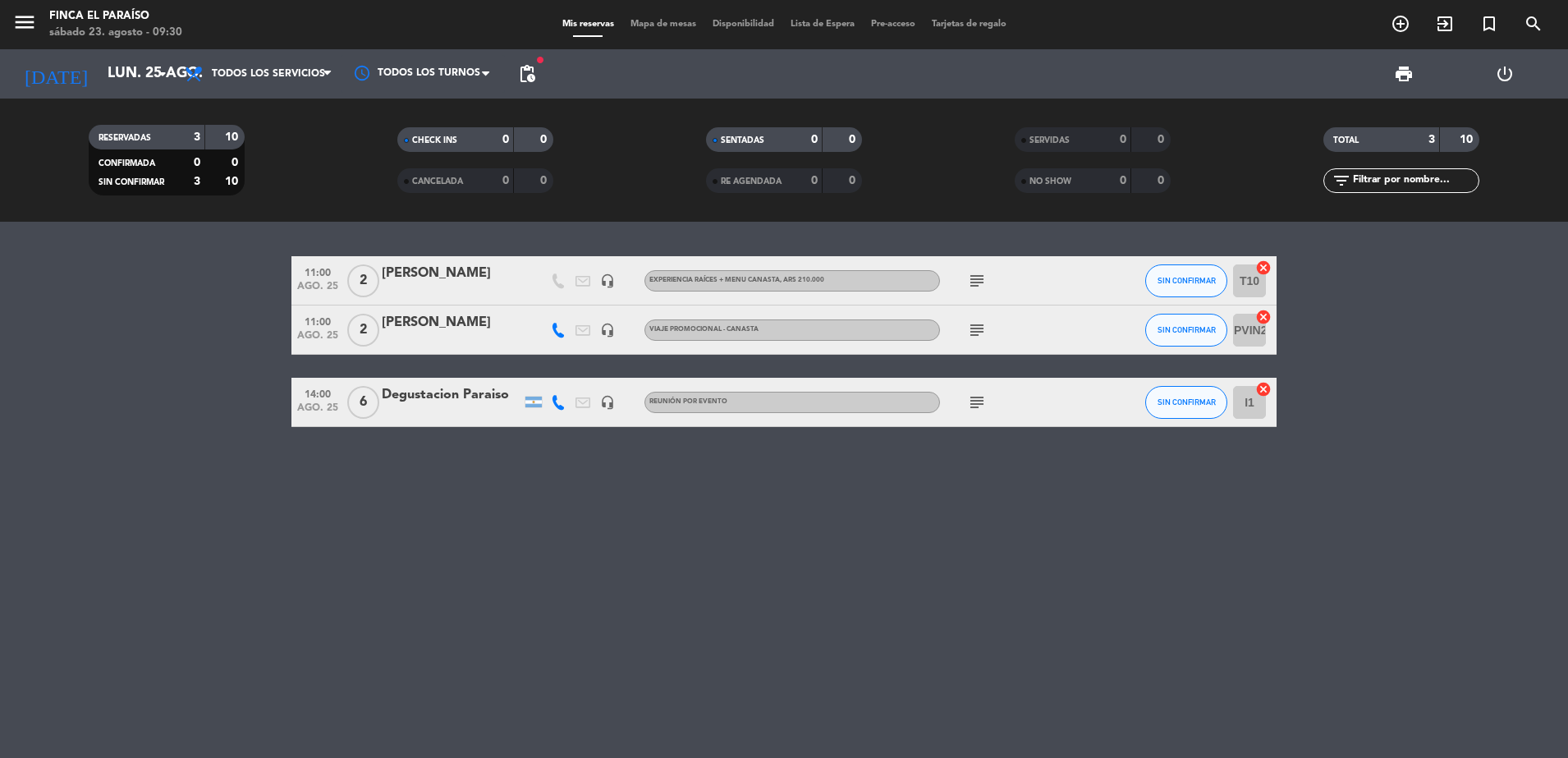
type input "sáb. 23 ago."
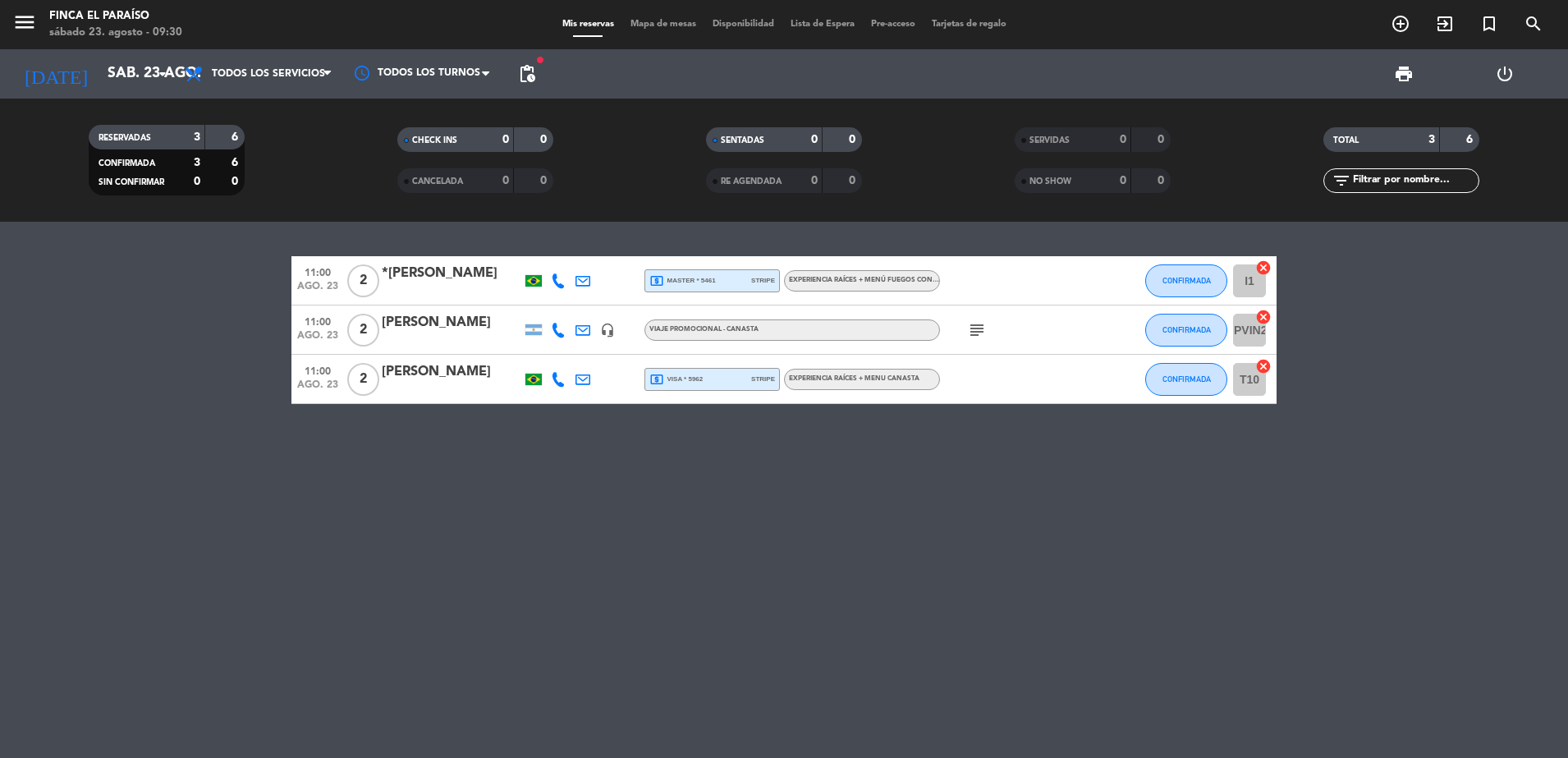
click at [418, 380] on div "[PERSON_NAME]" at bounding box center [451, 372] width 139 height 21
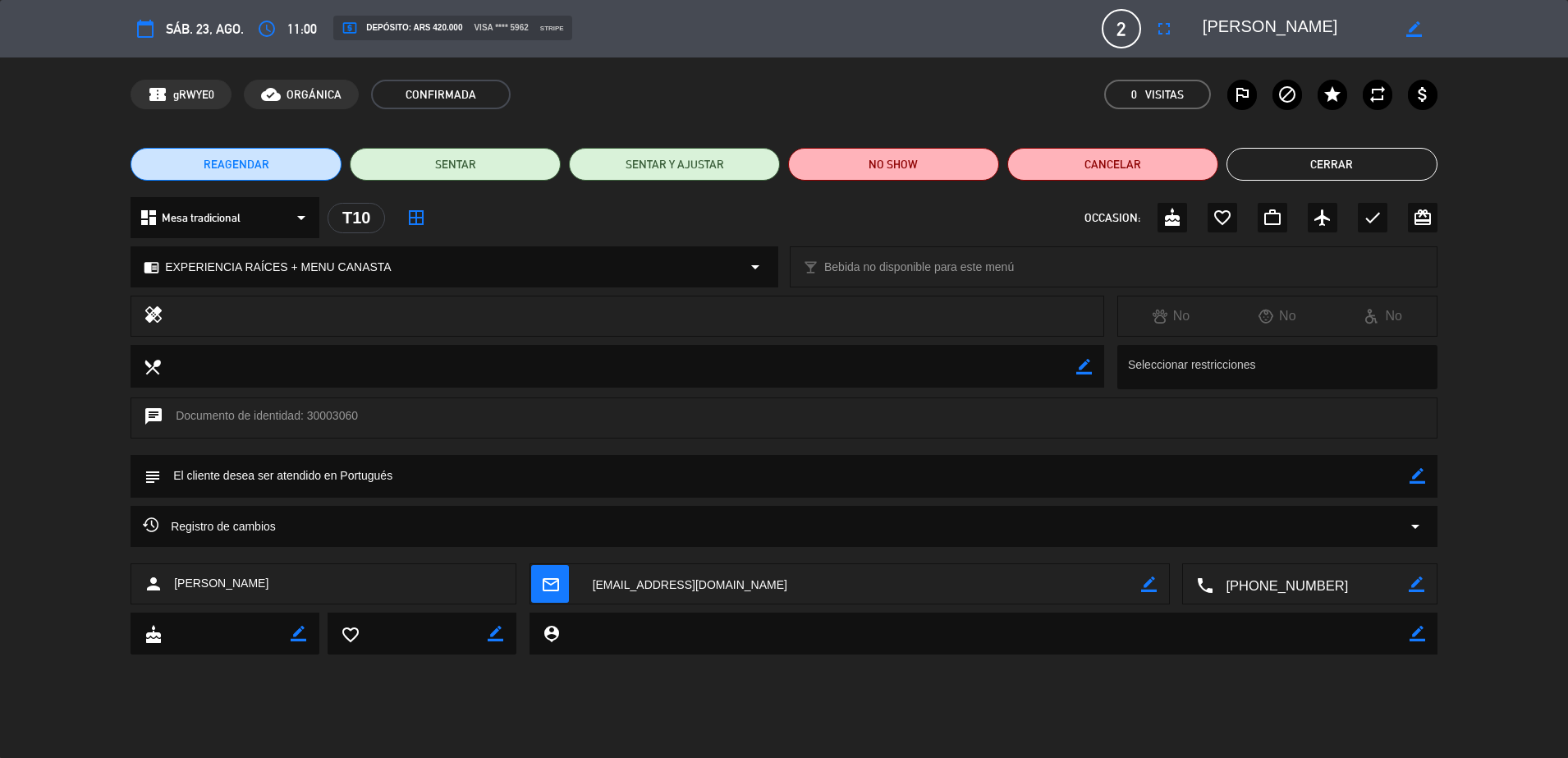
click at [1312, 159] on button "Cerrar" at bounding box center [1332, 164] width 211 height 33
